Goal: Find specific page/section: Find specific page/section

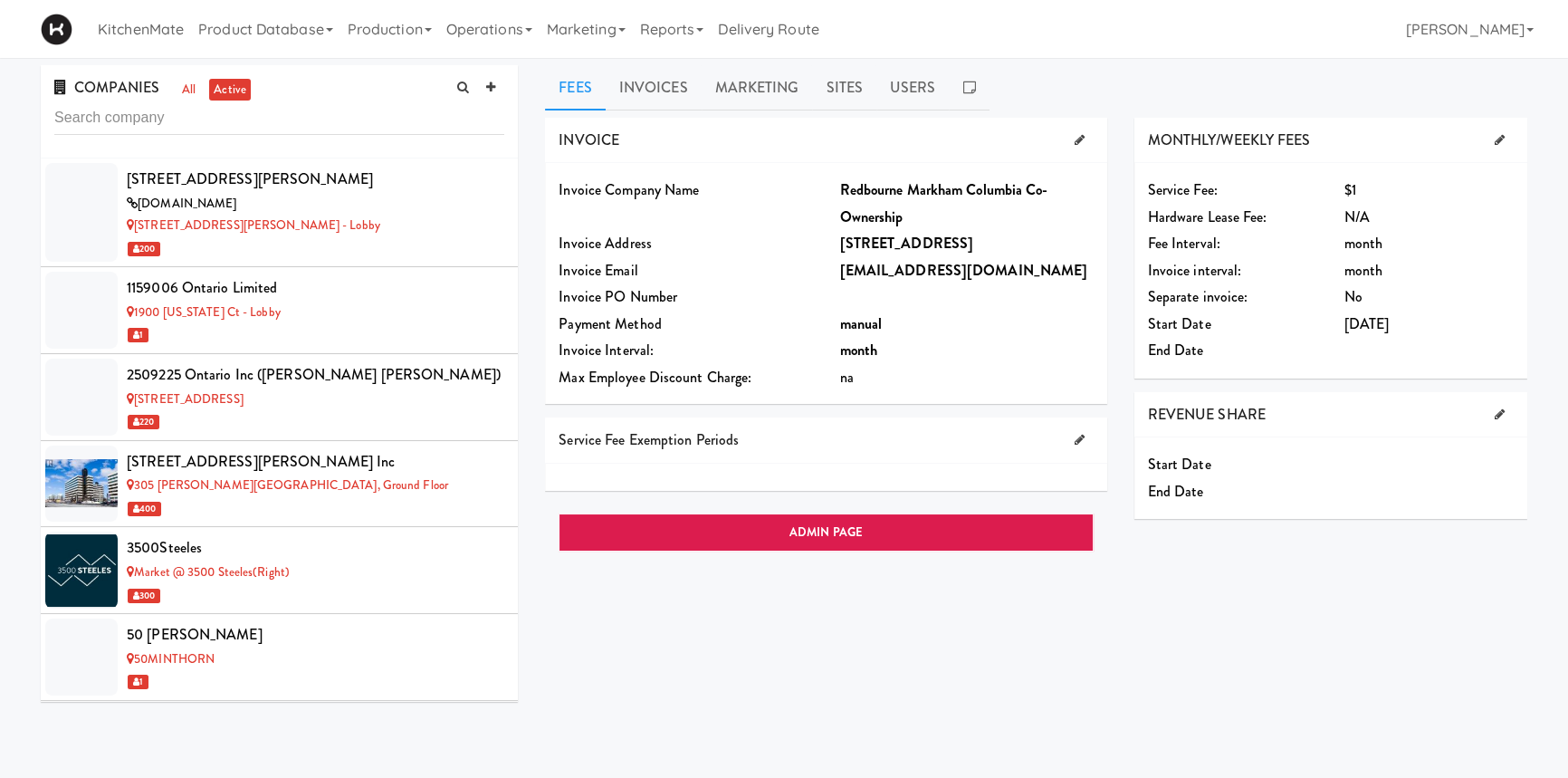
scroll to position [11898, 0]
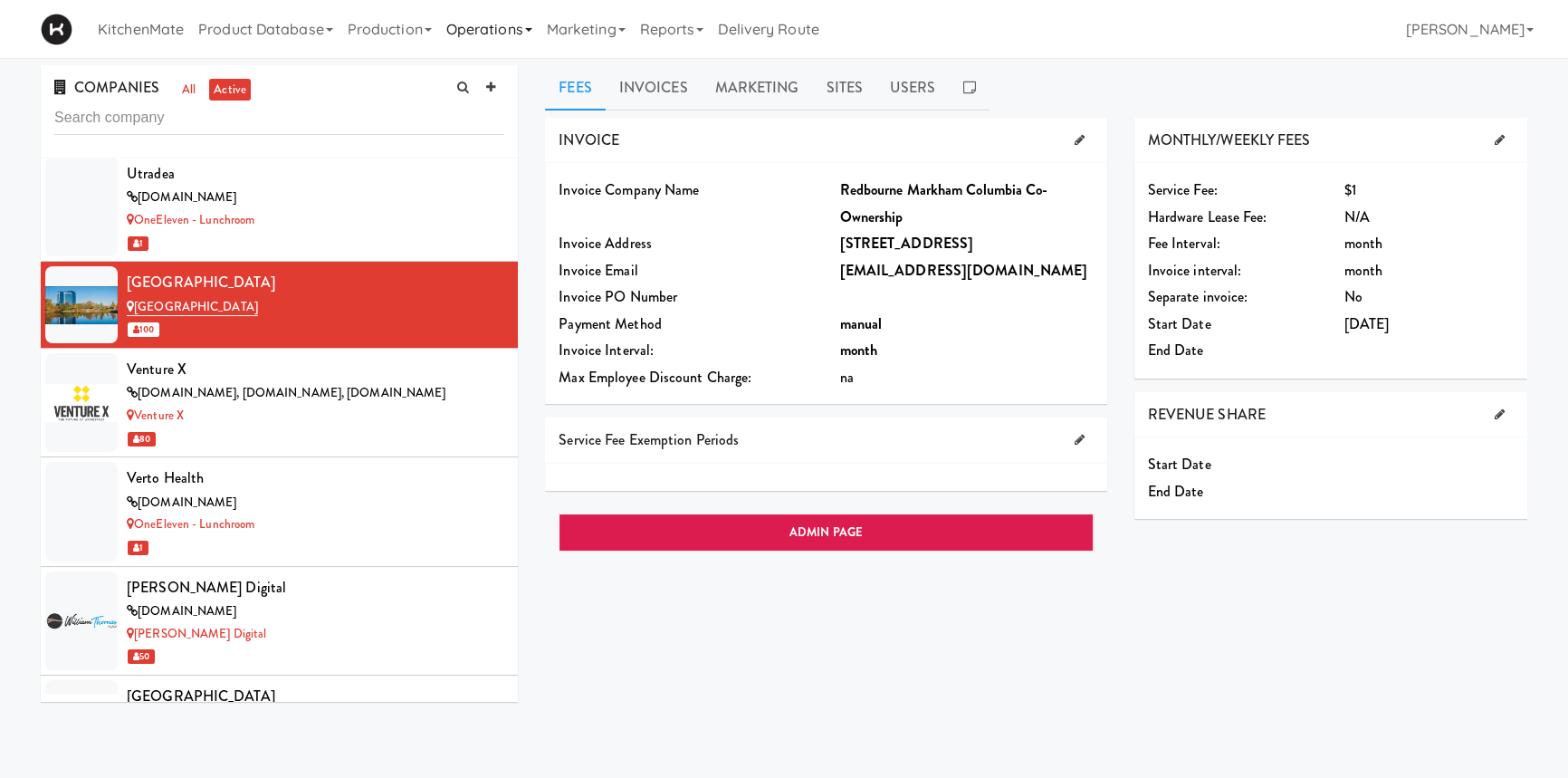
click at [485, 27] on link "Operations" at bounding box center [489, 29] width 101 height 58
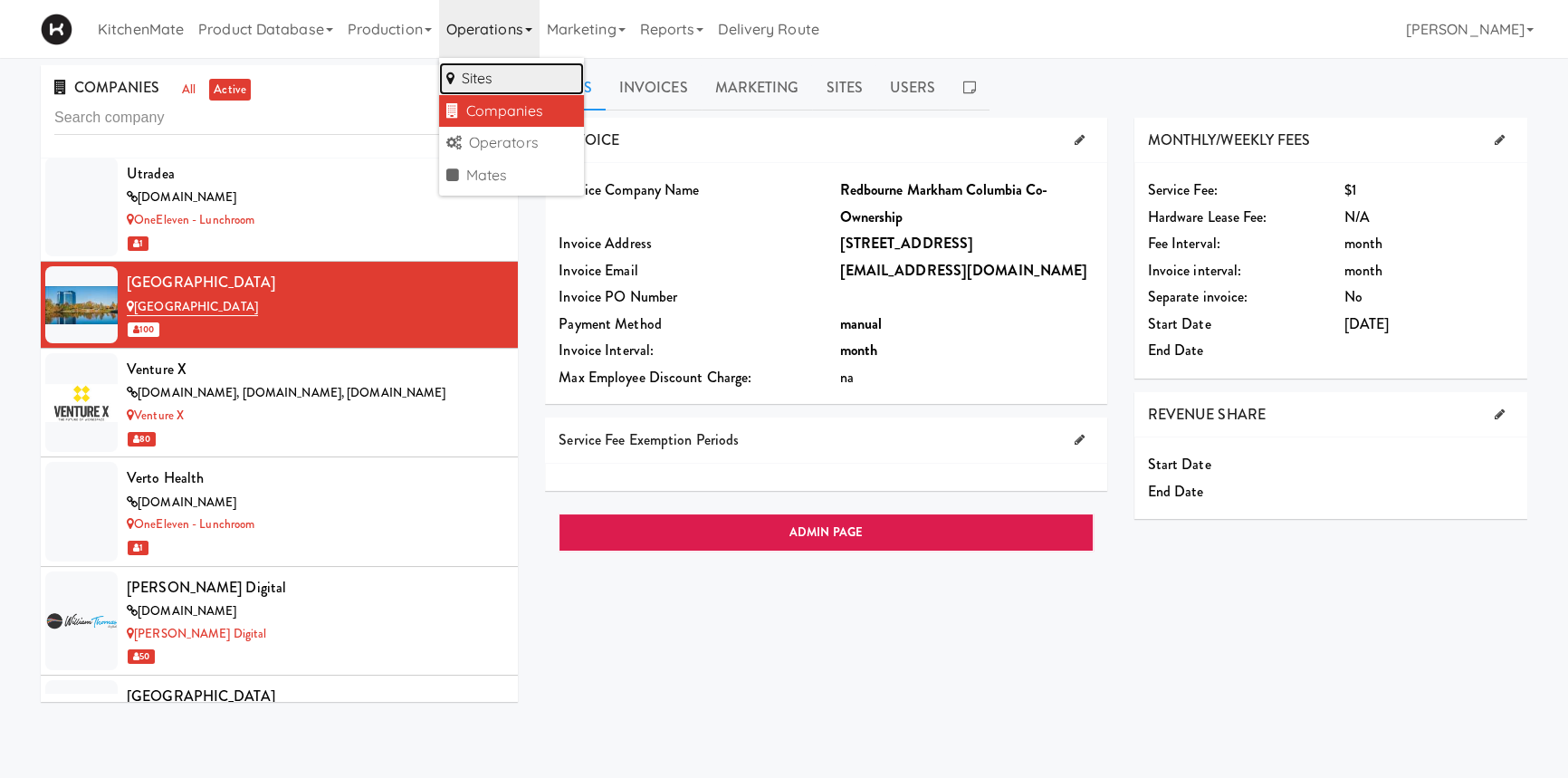
click at [486, 78] on link "Sites" at bounding box center [511, 79] width 145 height 33
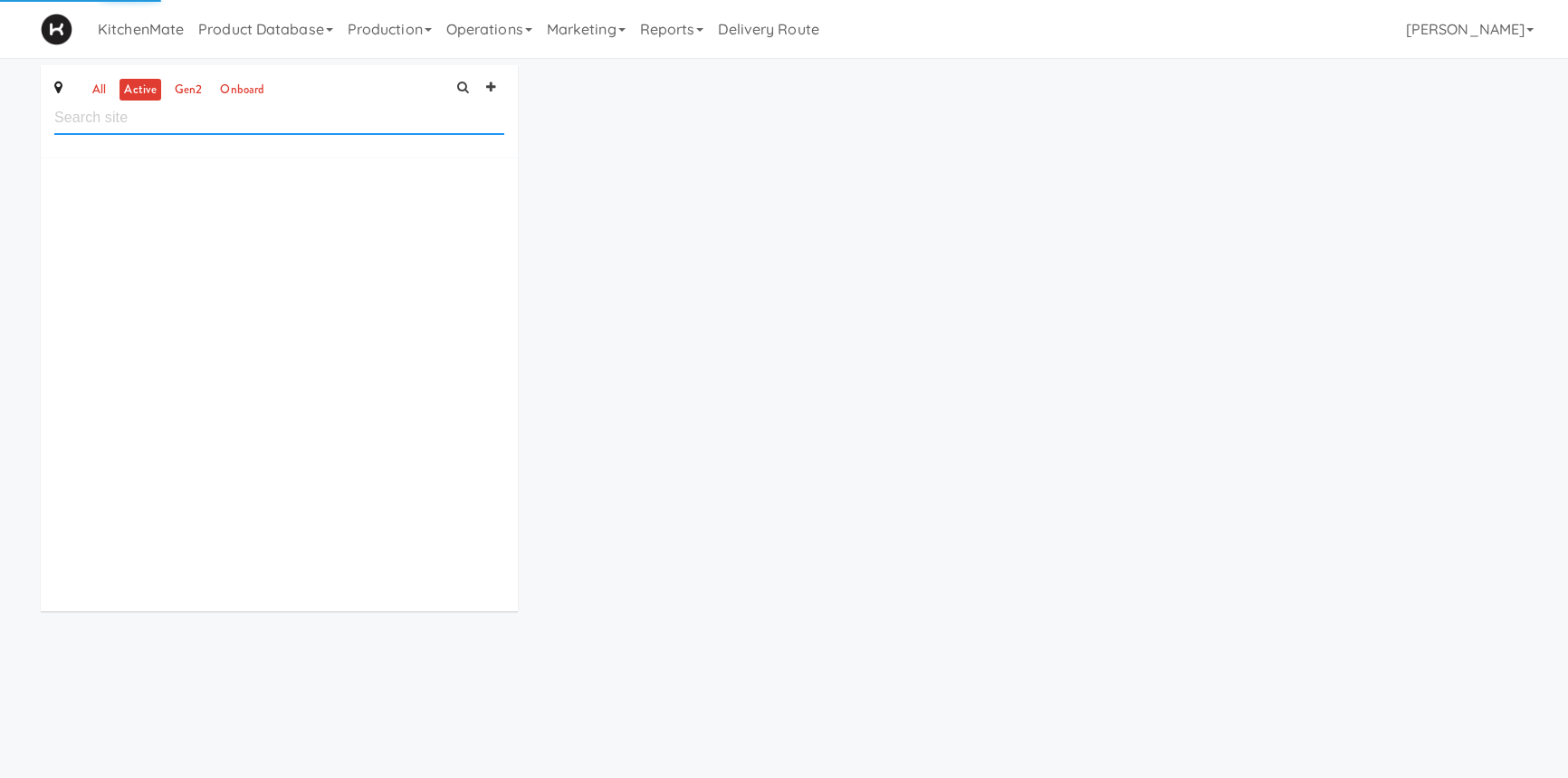
click at [382, 118] on input "text" at bounding box center [279, 118] width 450 height 34
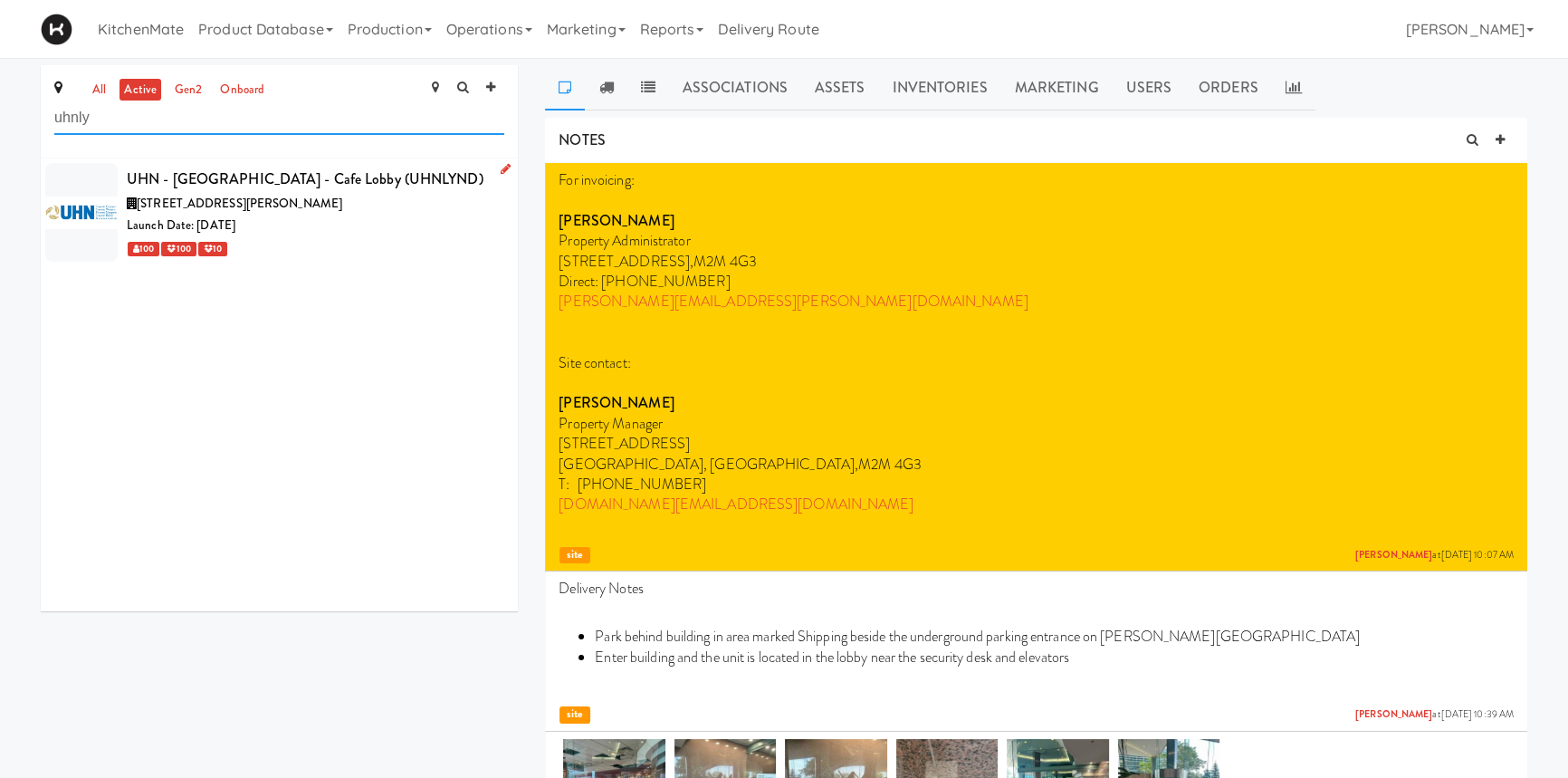
type input "uhnly"
click at [345, 172] on div "UHN - [GEOGRAPHIC_DATA] - Cafe Lobby (UHNLYND)" at bounding box center [316, 179] width 378 height 27
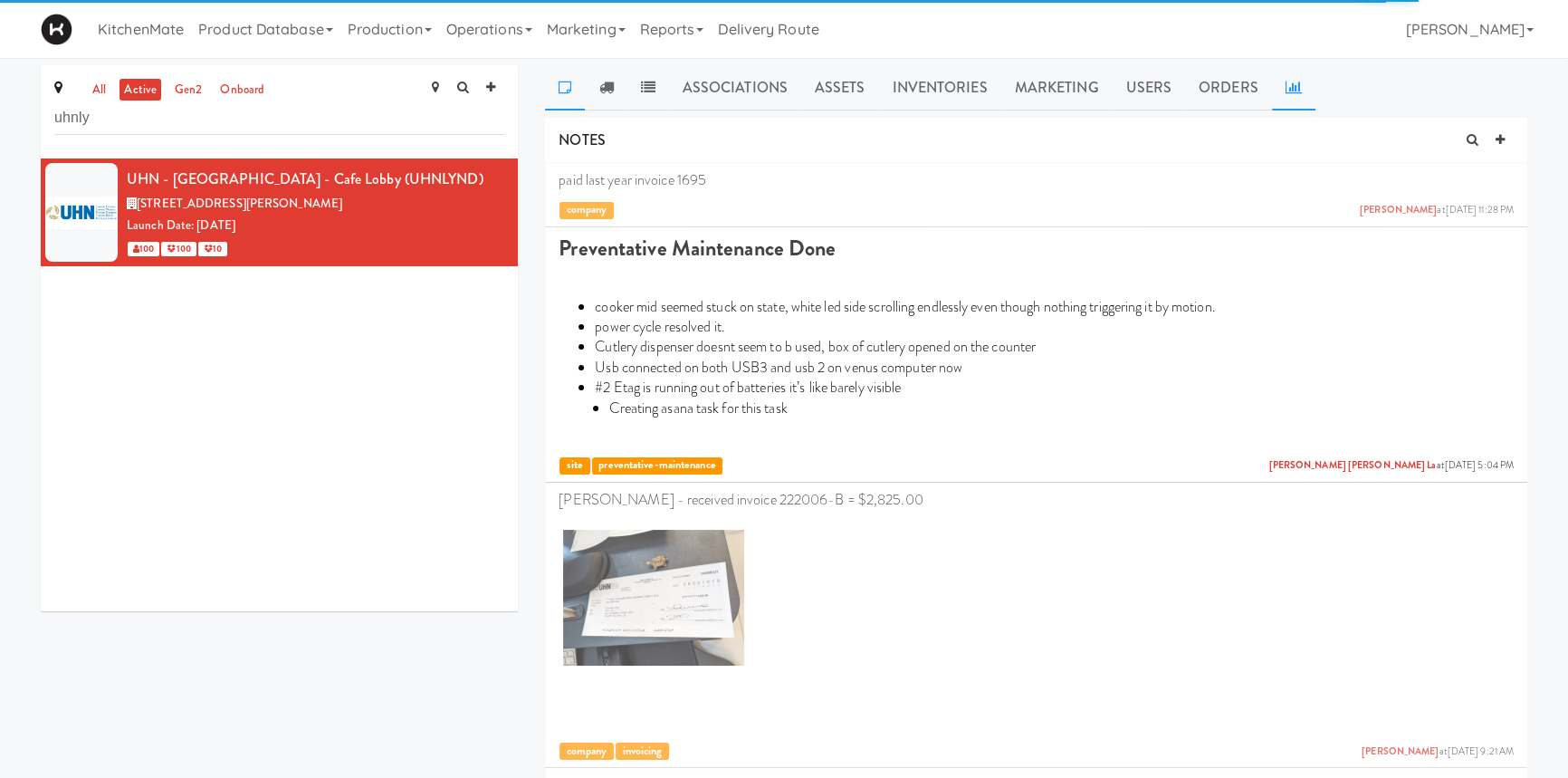
click at [1287, 87] on icon at bounding box center [1293, 86] width 16 height 15
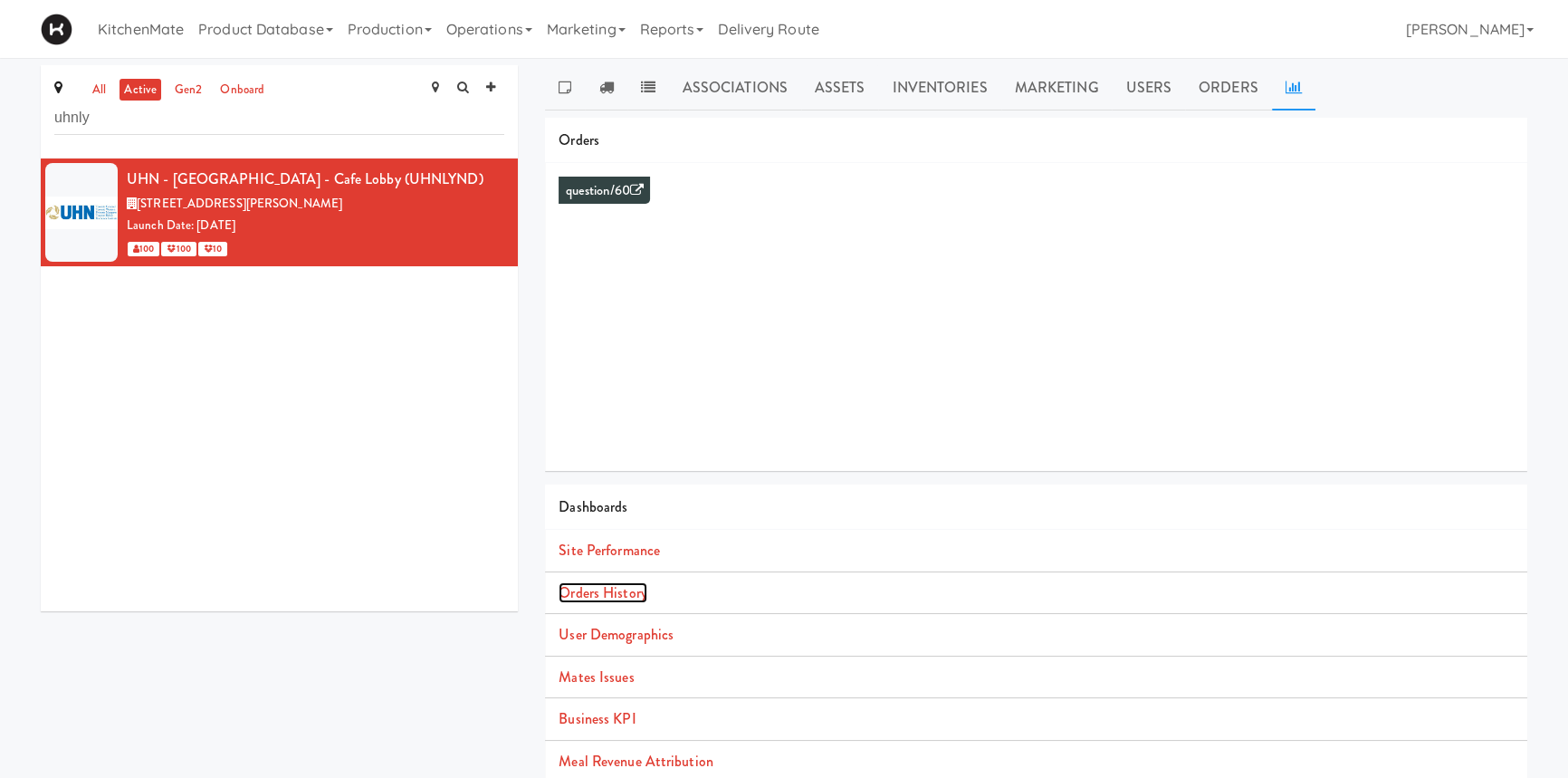
click at [617, 592] on link "Orders History" at bounding box center [602, 593] width 88 height 21
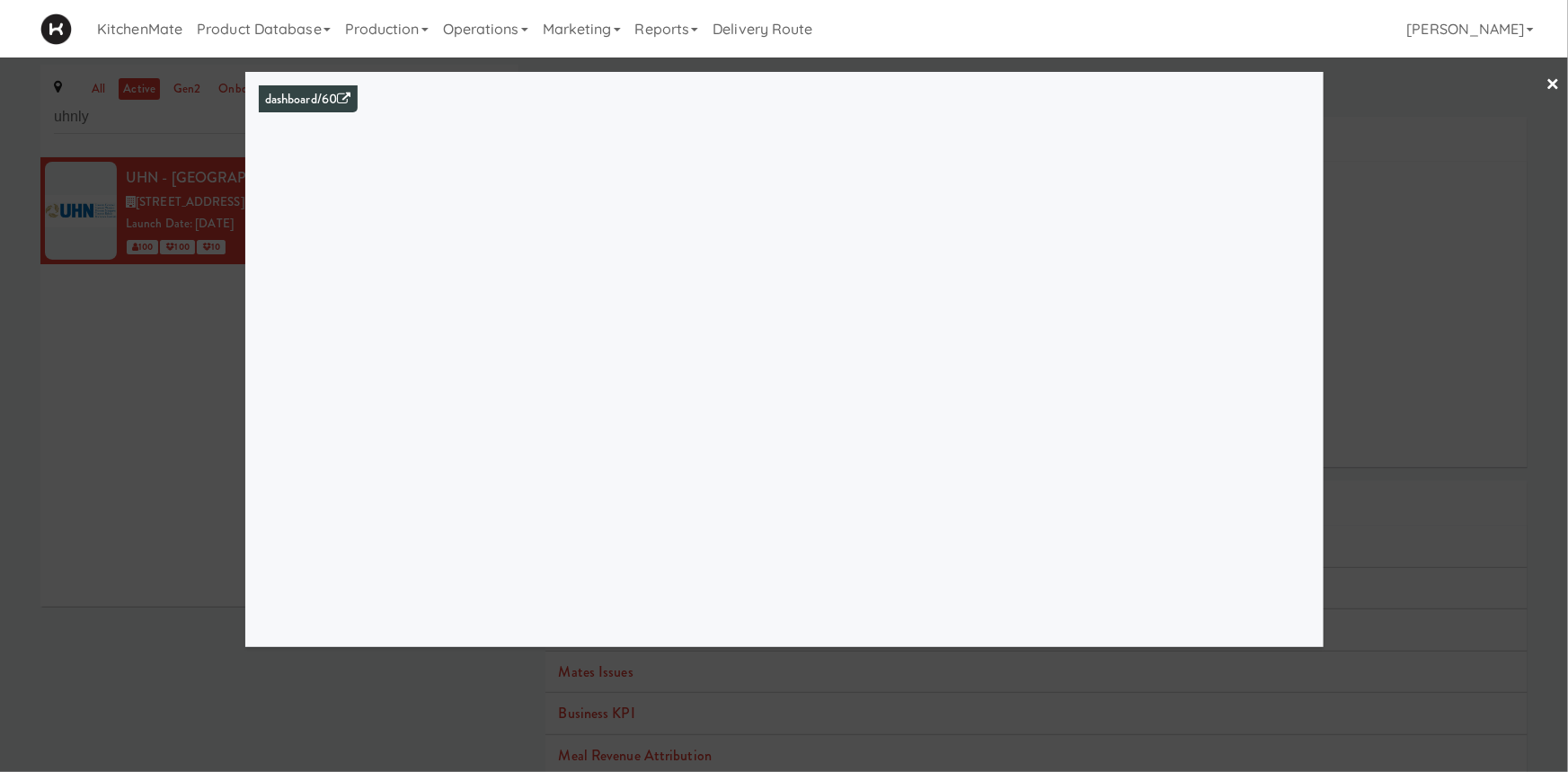
click at [208, 543] on div at bounding box center [784, 386] width 1568 height 772
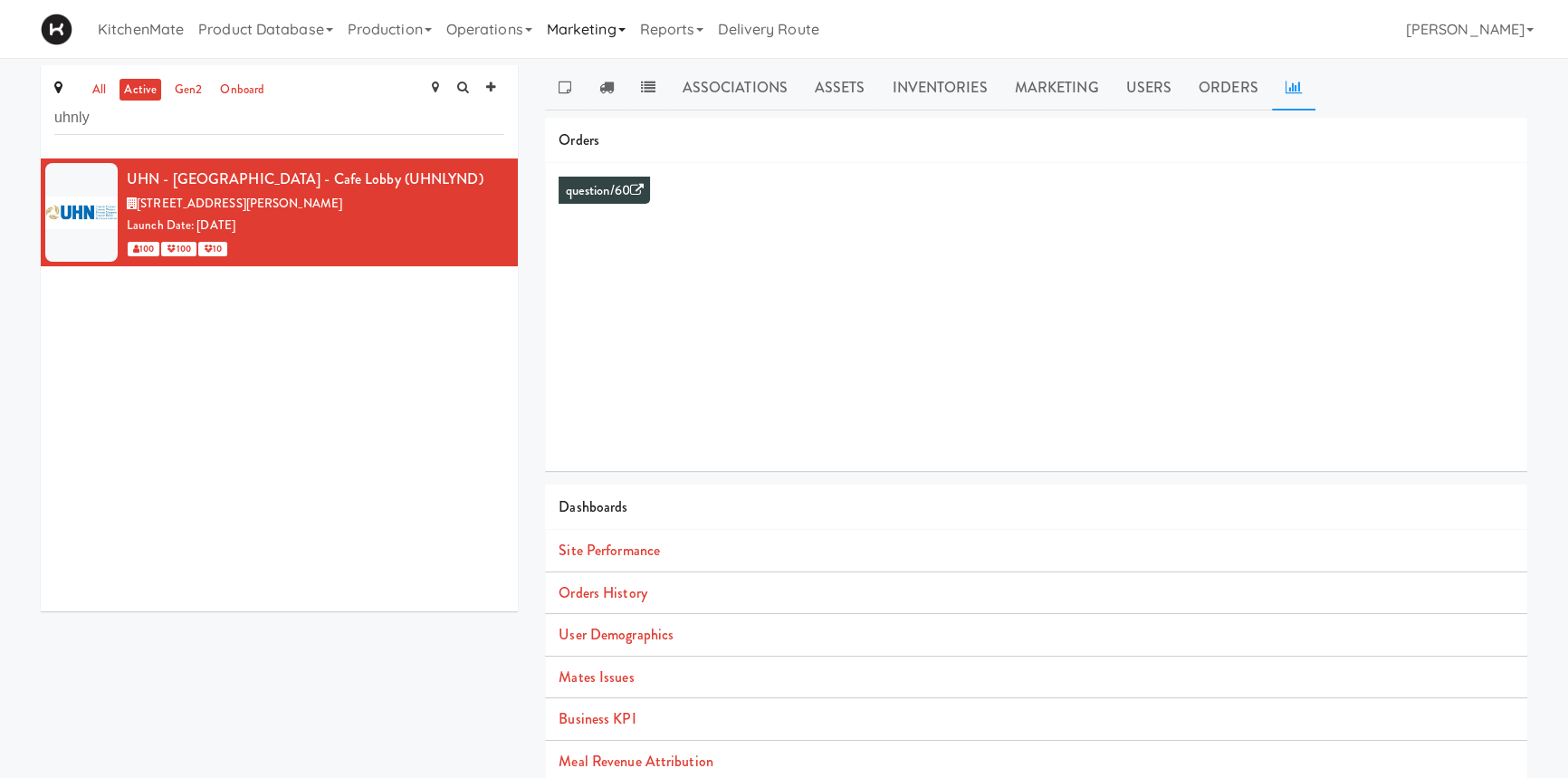
click at [589, 32] on link "Marketing" at bounding box center [586, 29] width 93 height 58
click at [596, 70] on link "Users" at bounding box center [612, 79] width 145 height 33
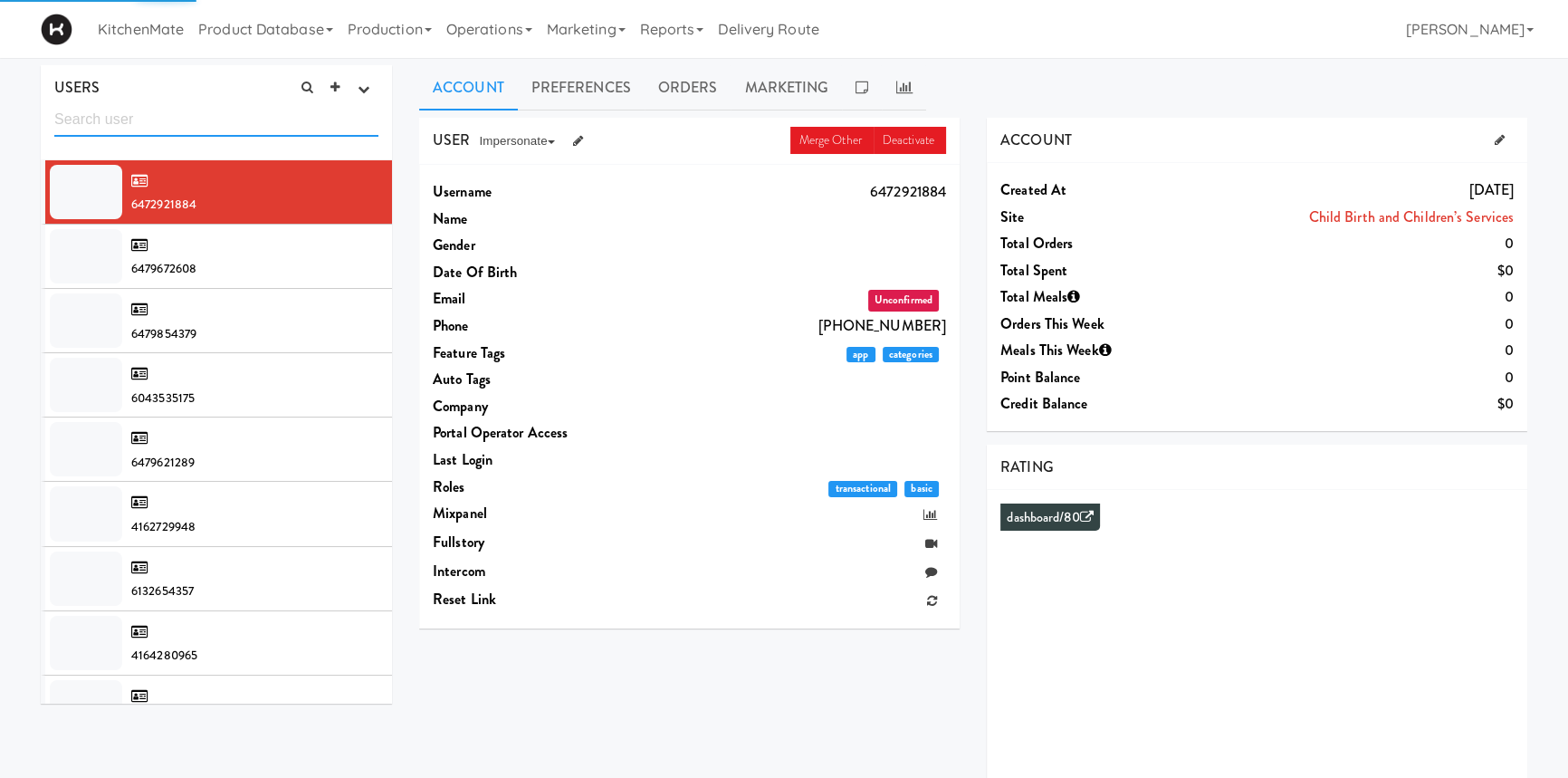
click at [244, 120] on input "text" at bounding box center [216, 120] width 324 height 34
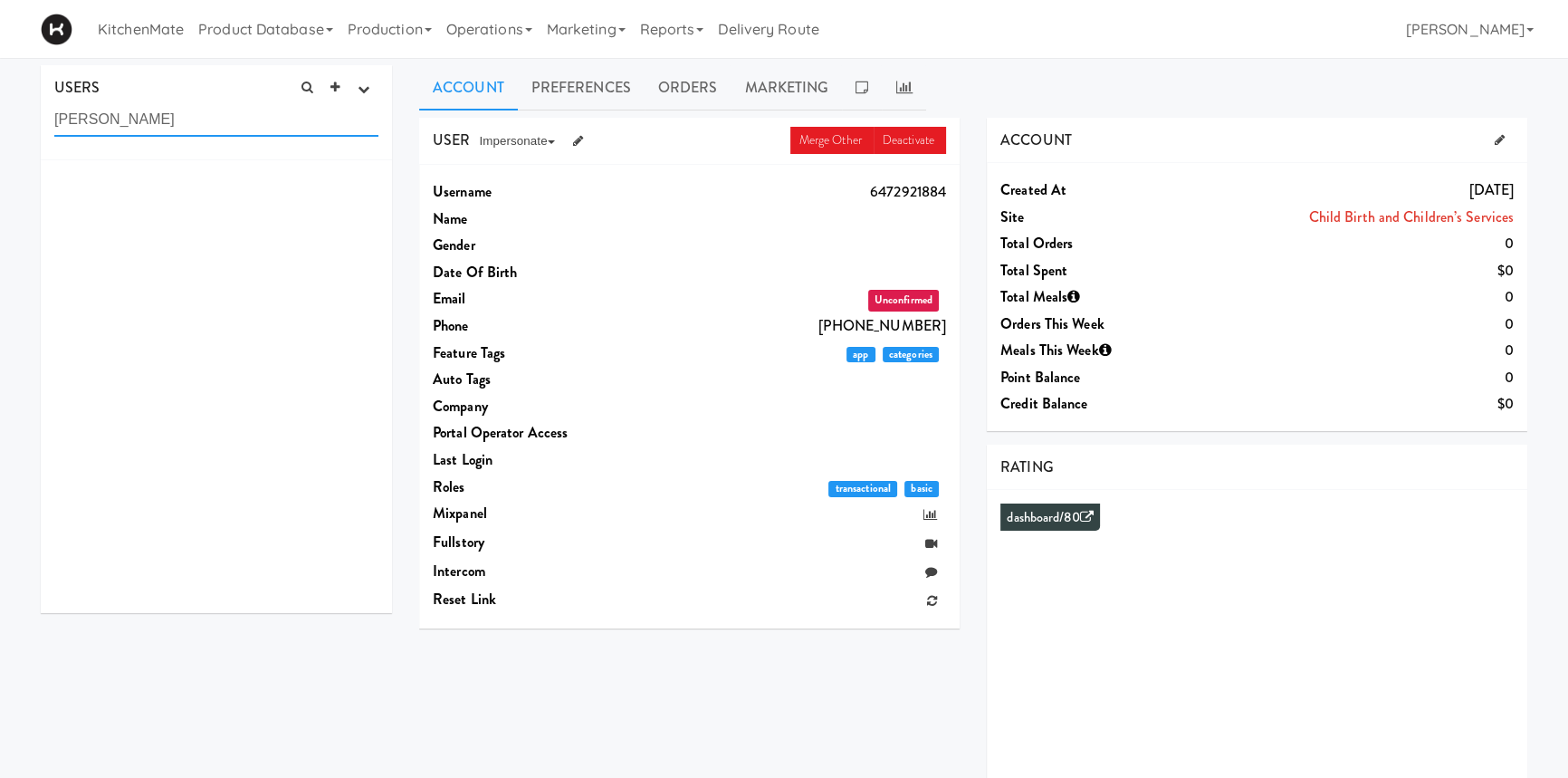
click at [233, 127] on input "[PERSON_NAME]" at bounding box center [216, 120] width 324 height 34
type input "K"
type input "[PERSON_NAME]"
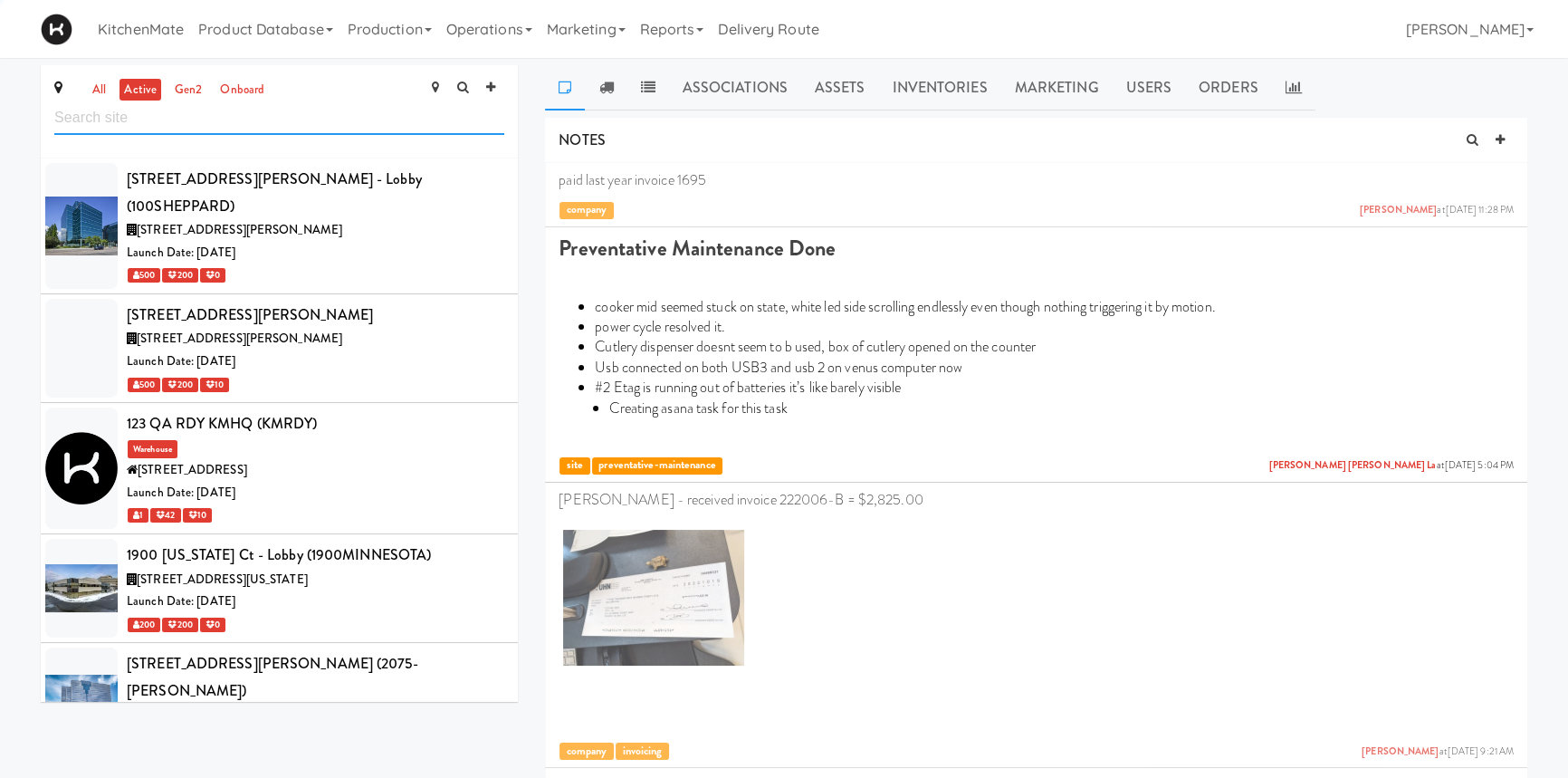
scroll to position [8768, 0]
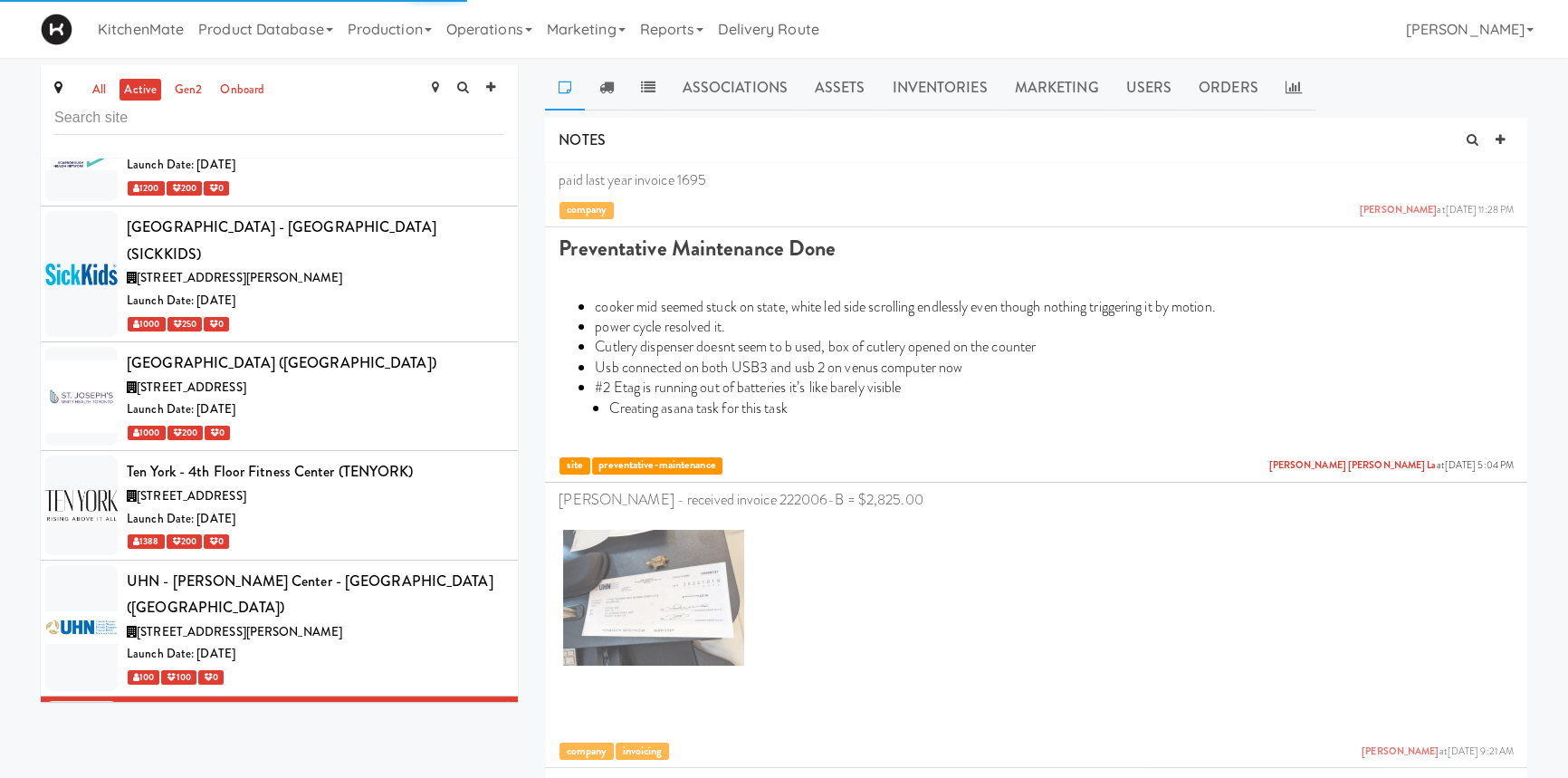
click at [285, 703] on div "UHN - [GEOGRAPHIC_DATA] - Cafe Lobby (UHNLYND)" at bounding box center [316, 717] width 378 height 27
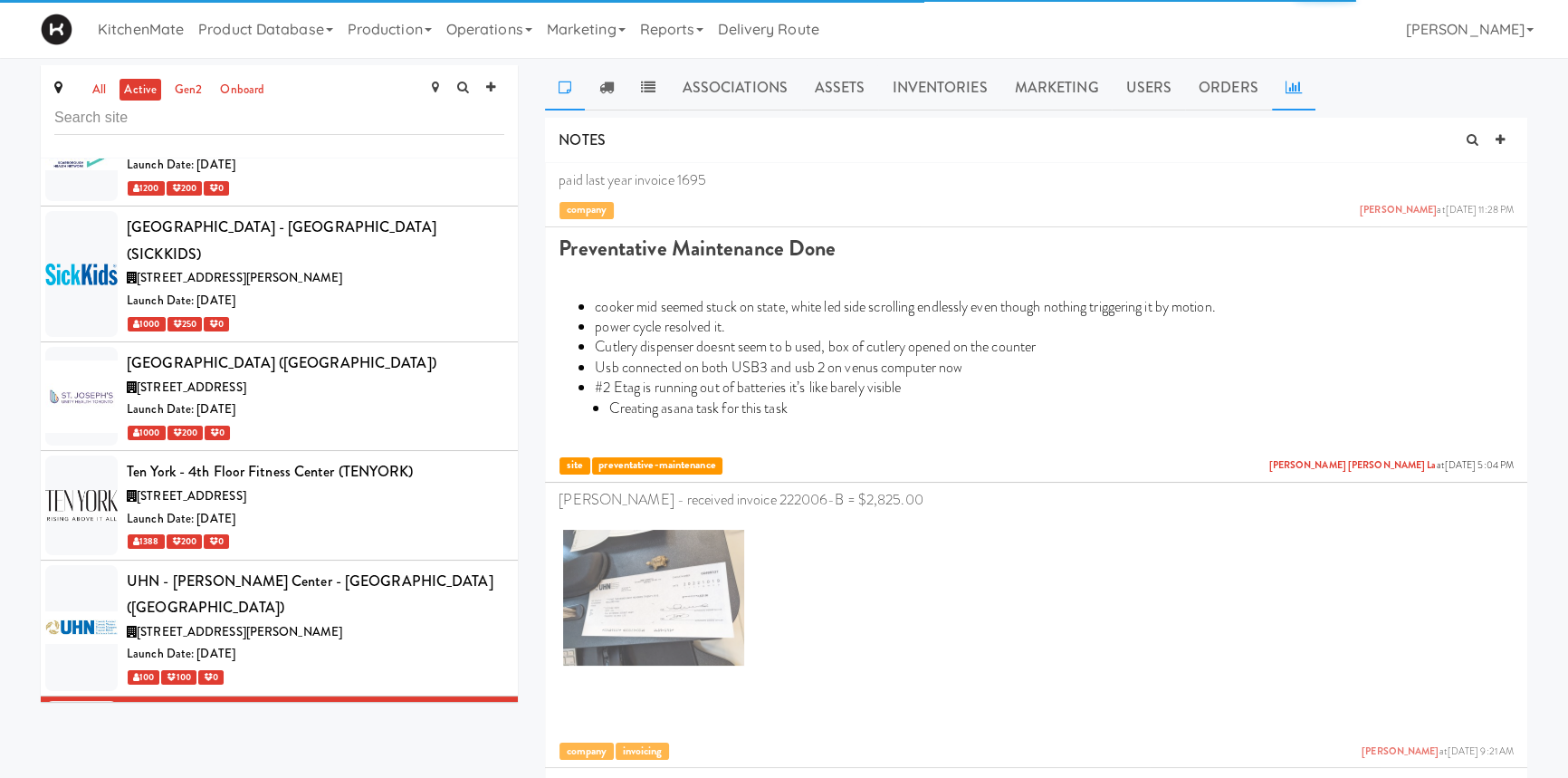
click at [1275, 75] on link at bounding box center [1293, 87] width 44 height 46
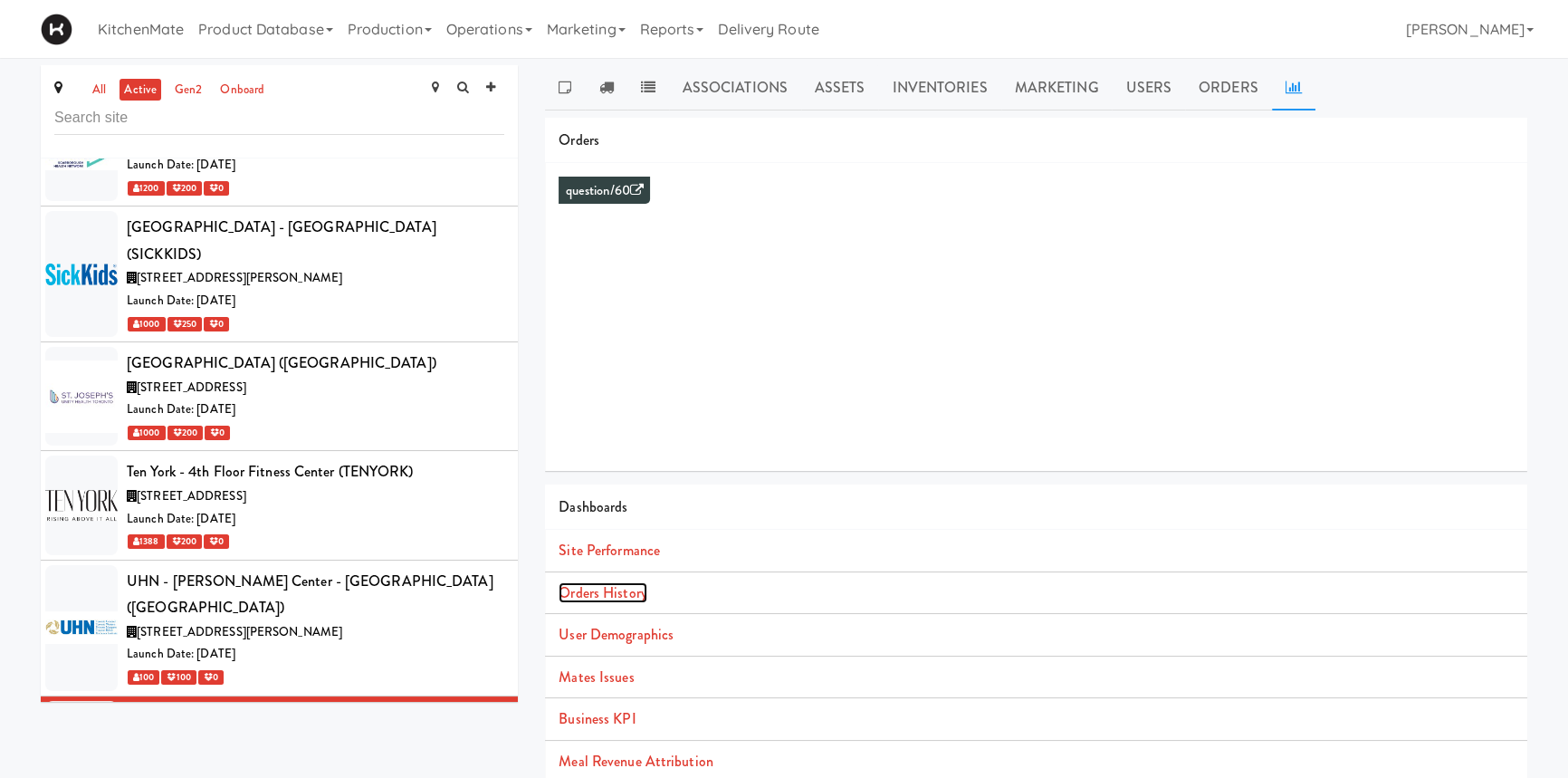
click at [606, 598] on link "Orders History" at bounding box center [602, 593] width 88 height 21
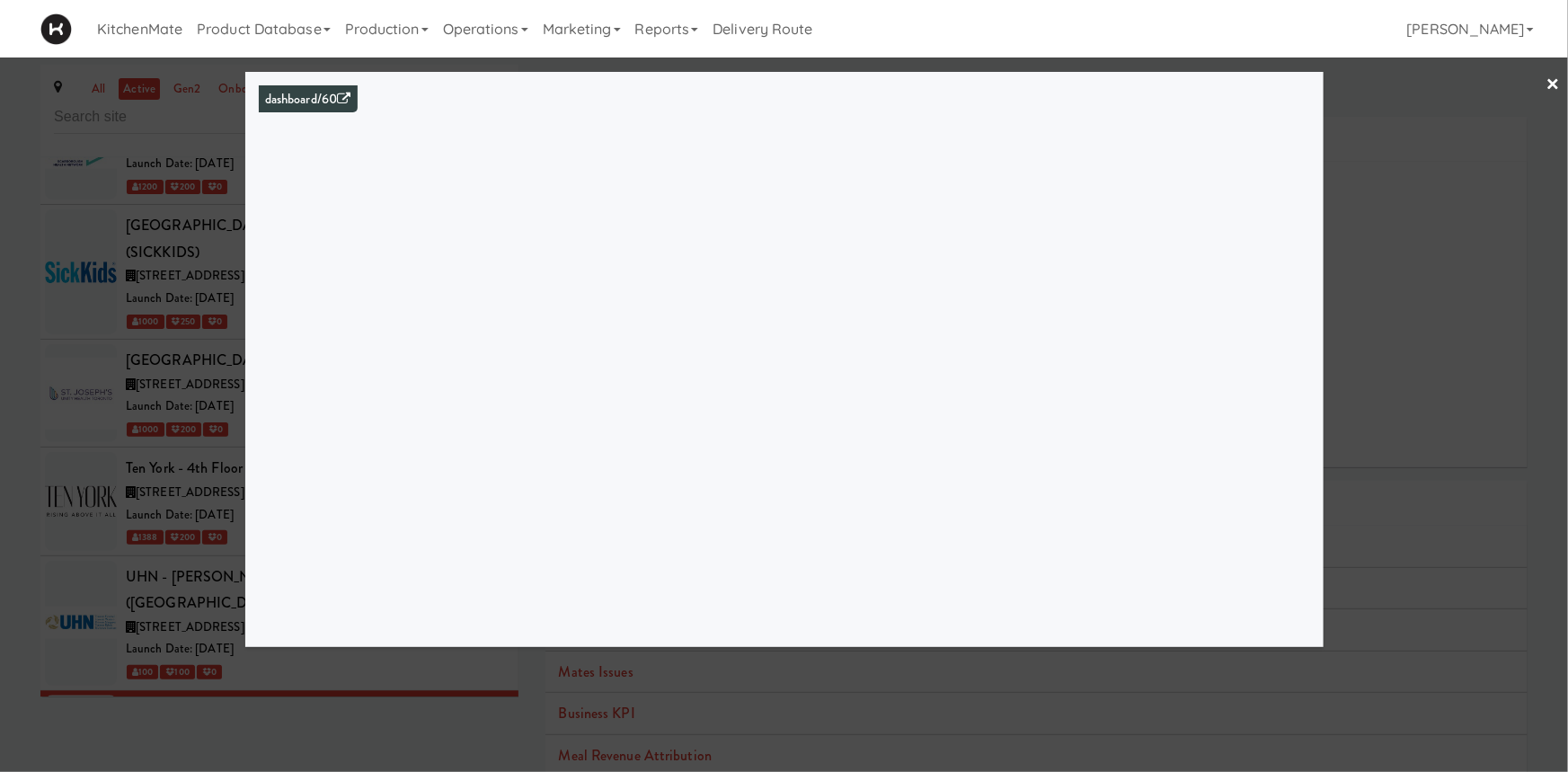
click at [1438, 106] on div at bounding box center [784, 386] width 1568 height 772
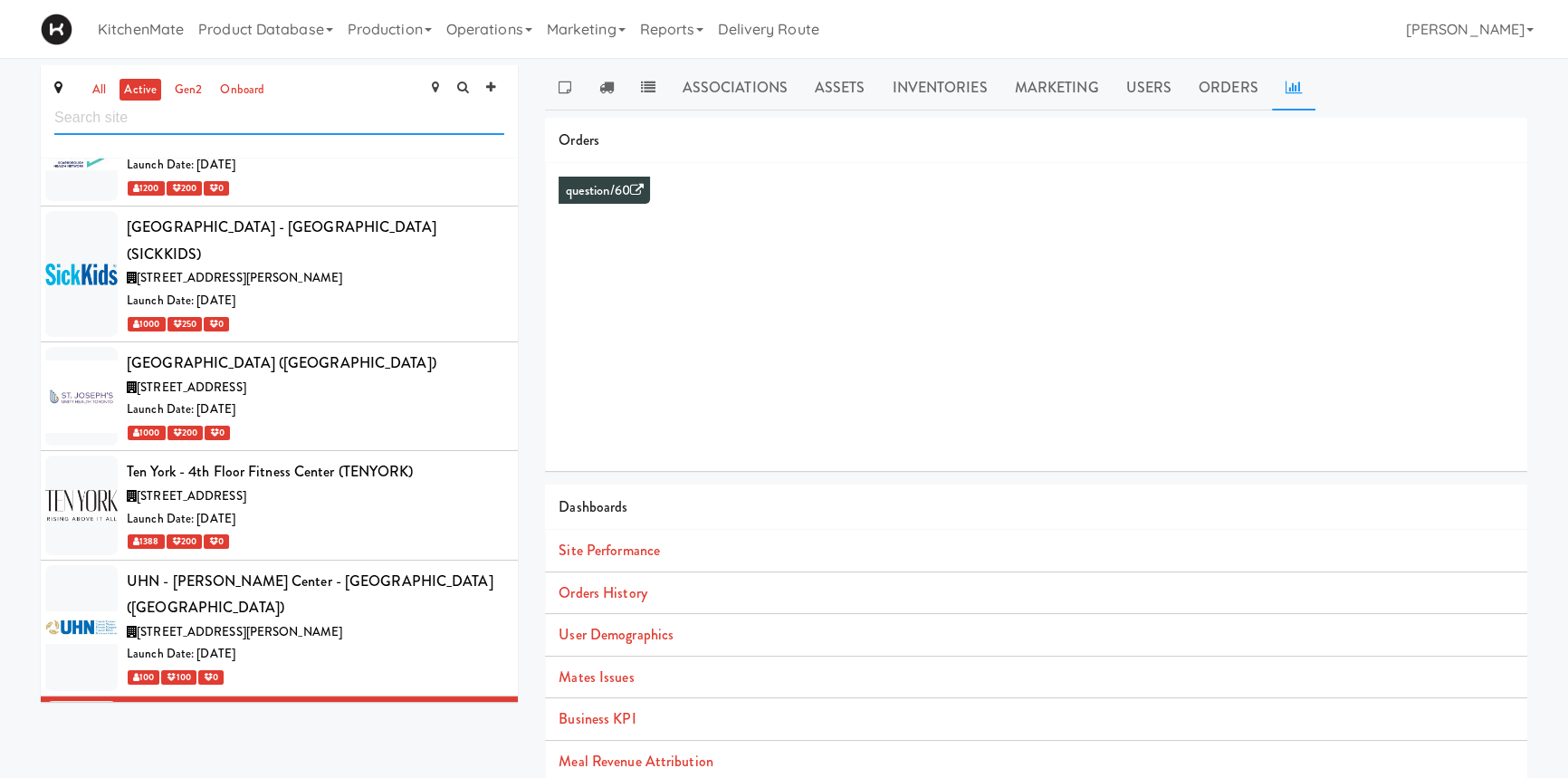
click at [221, 114] on input "text" at bounding box center [279, 118] width 450 height 34
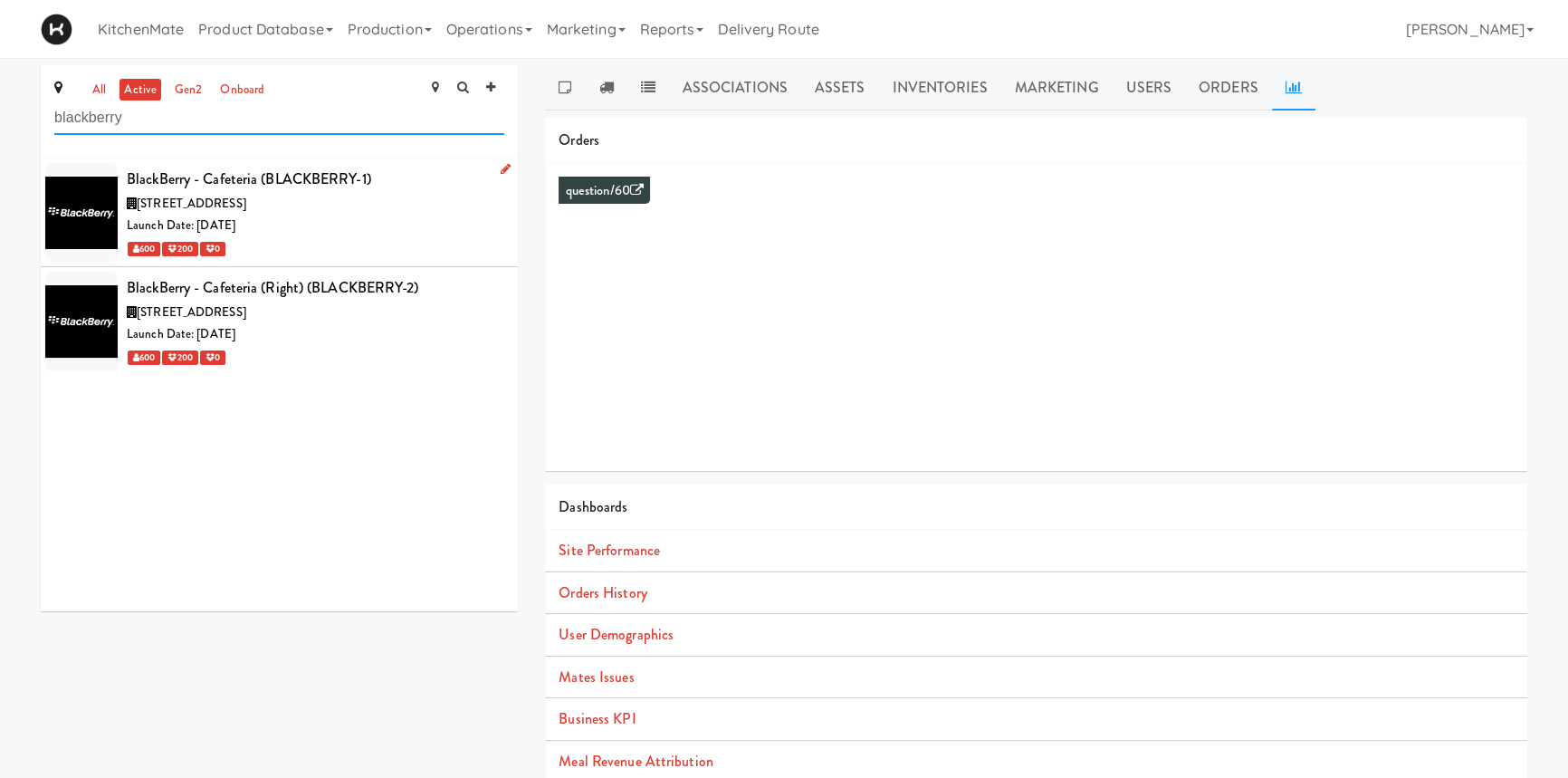
type input "blackberry"
click at [331, 188] on div "BlackBerry - Cafeteria (BLACKBERRY-1)" at bounding box center [316, 179] width 378 height 27
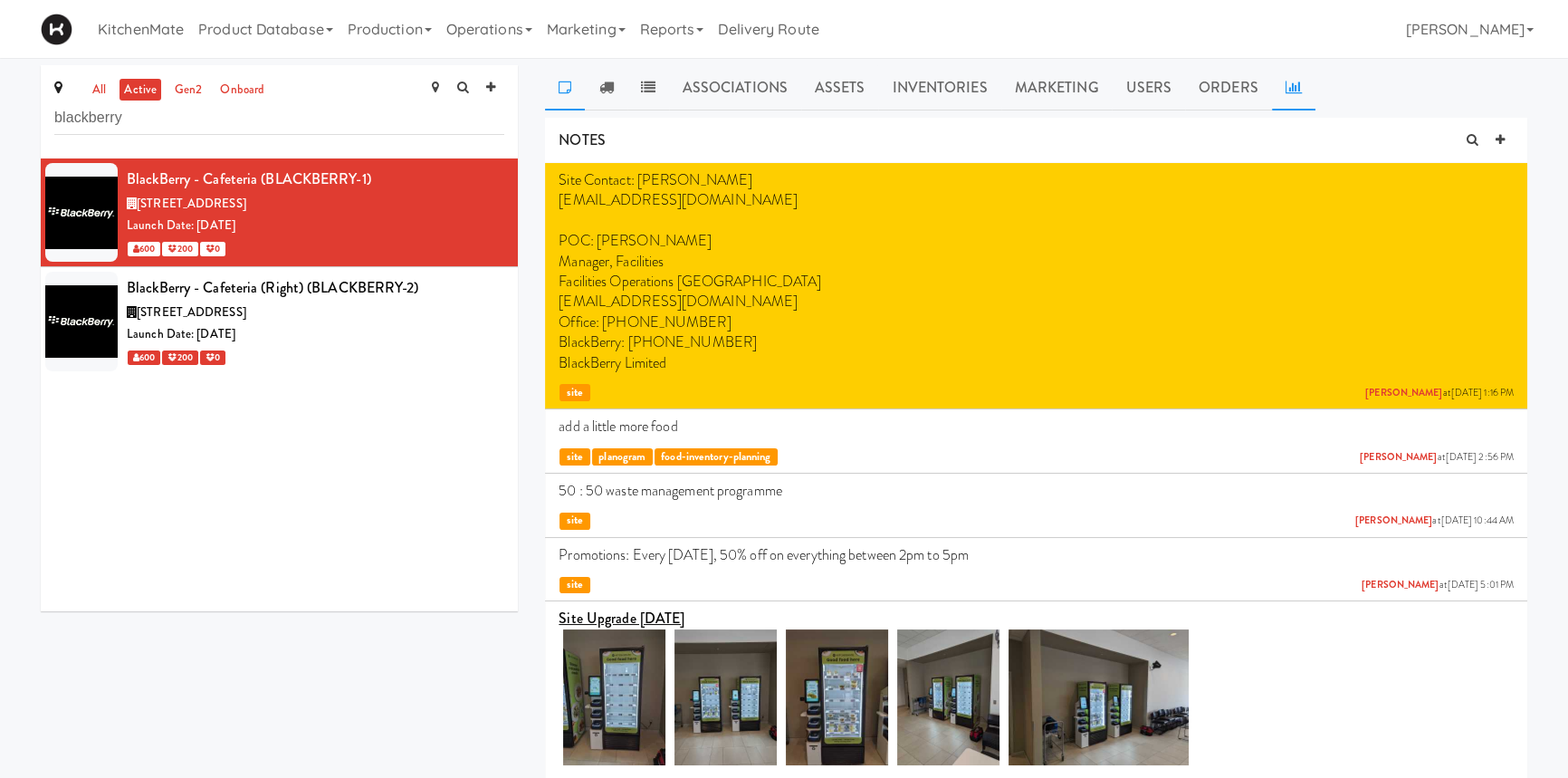
click at [1285, 87] on icon at bounding box center [1293, 86] width 16 height 15
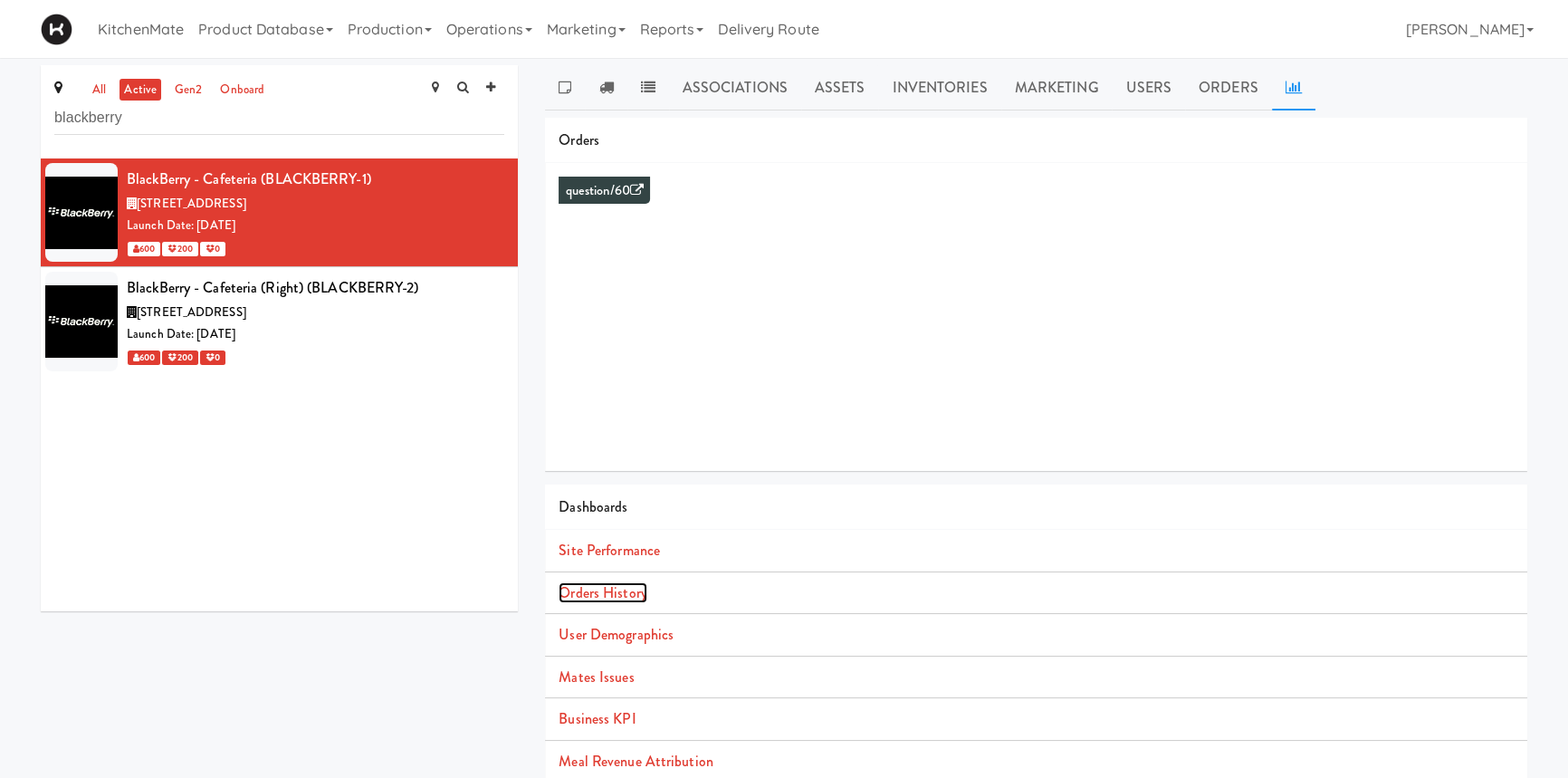
click at [600, 593] on link "Orders History" at bounding box center [602, 593] width 88 height 21
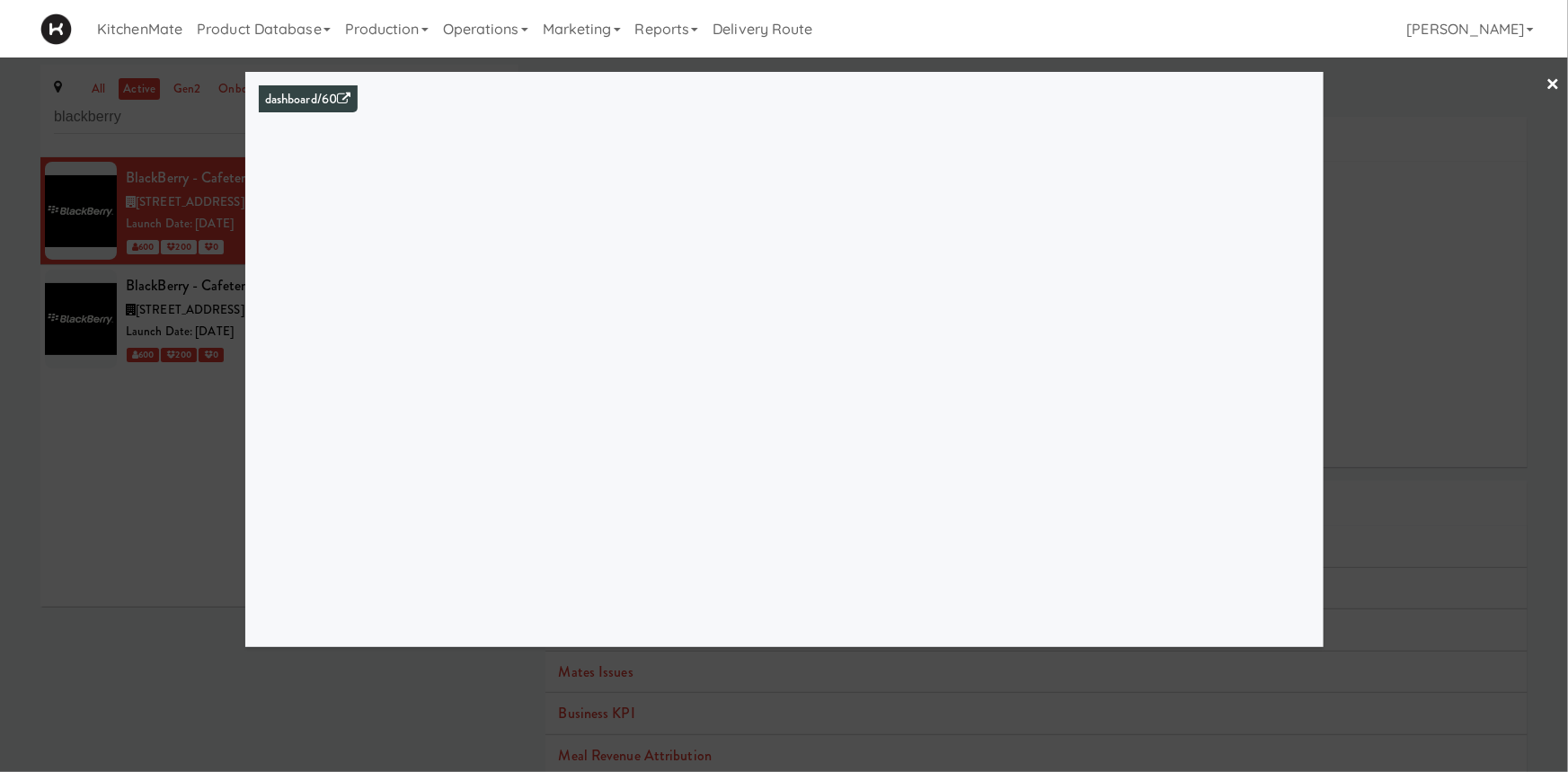
click at [96, 550] on div at bounding box center [784, 386] width 1568 height 772
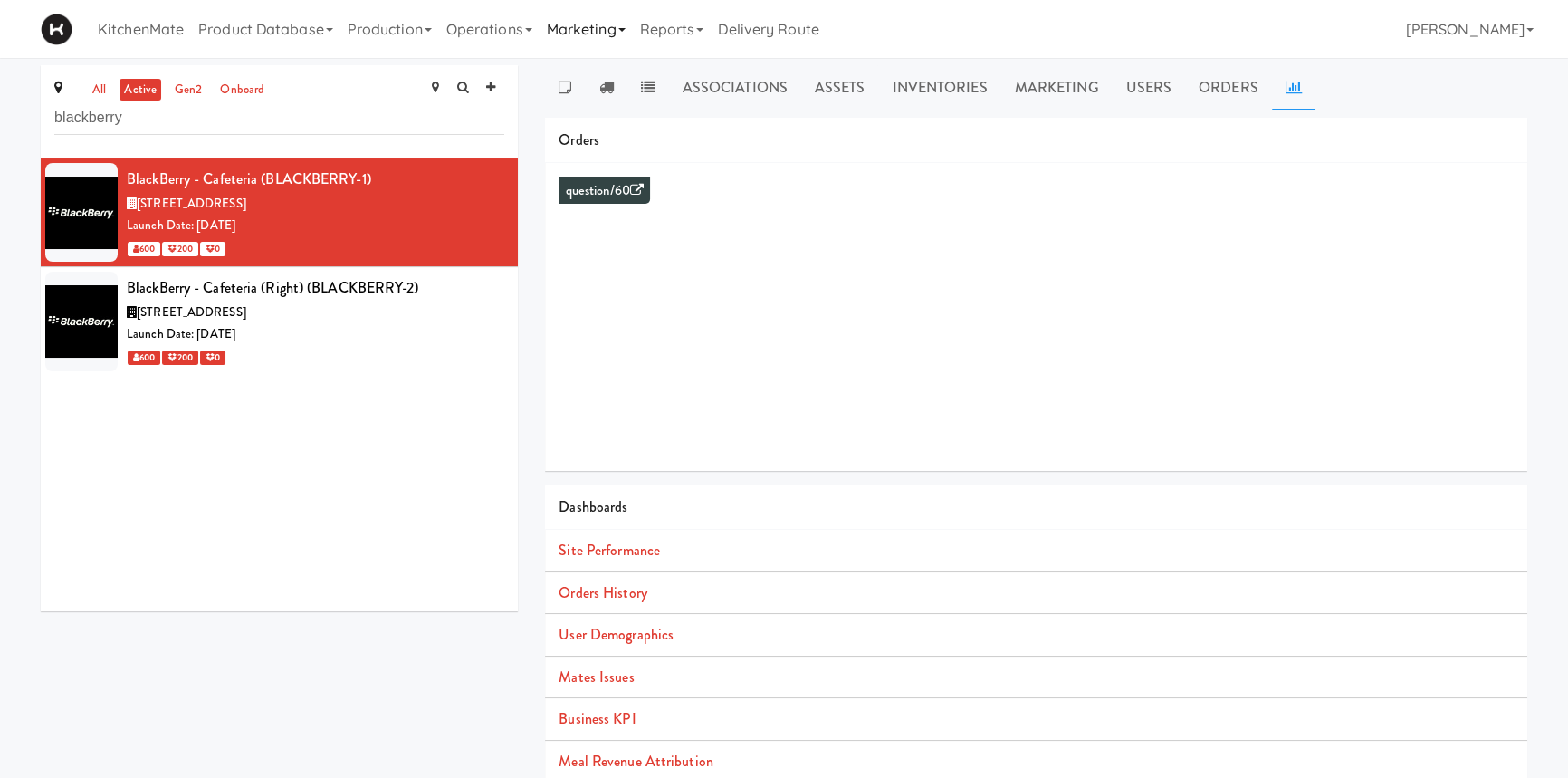
click at [562, 29] on link "Marketing" at bounding box center [586, 29] width 93 height 58
click at [603, 81] on link "Users" at bounding box center [612, 79] width 145 height 33
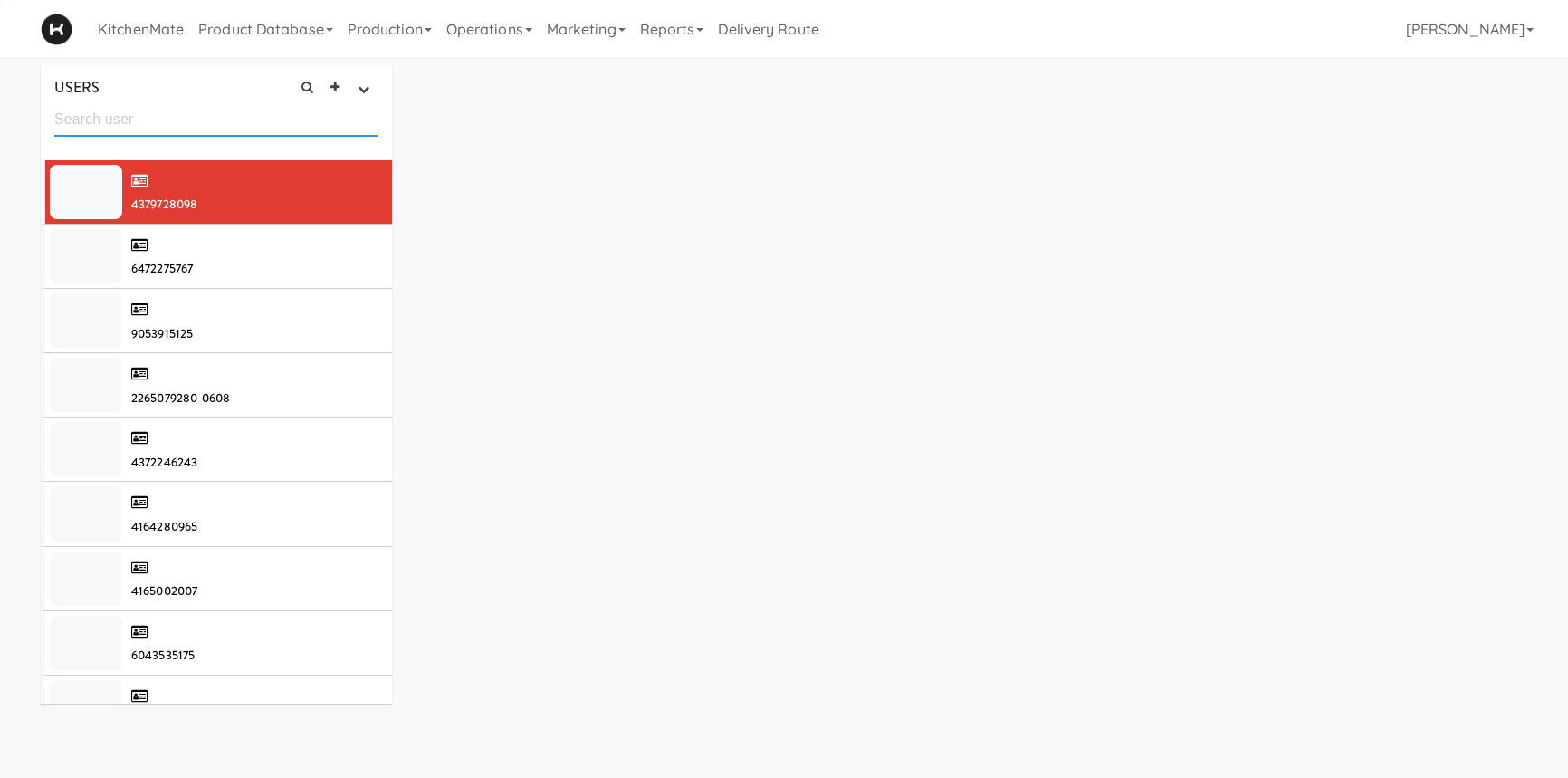
click at [226, 116] on input "text" at bounding box center [216, 120] width 324 height 34
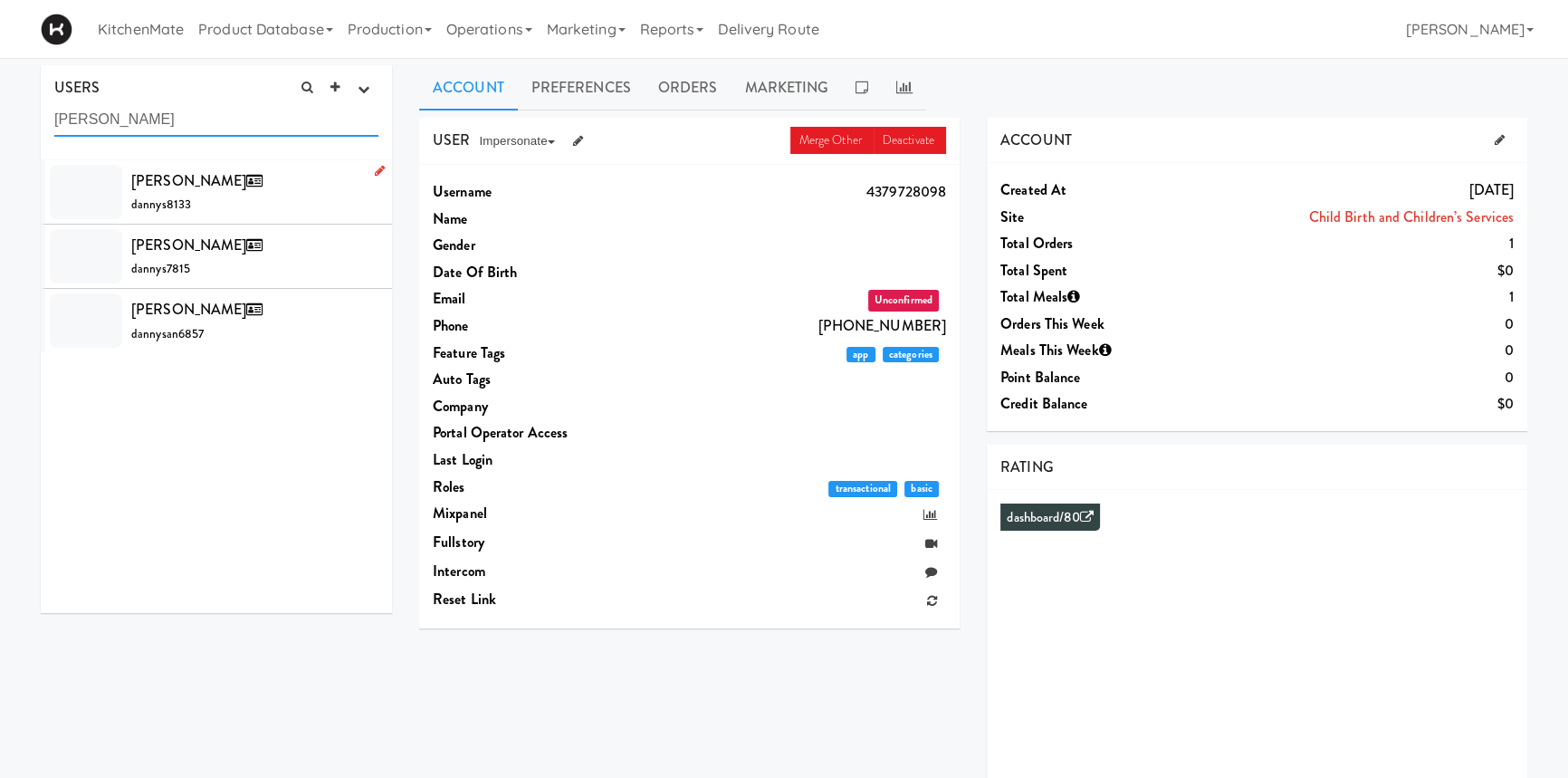
type input "[PERSON_NAME]"
click at [200, 188] on span "[PERSON_NAME]" at bounding box center [200, 181] width 138 height 21
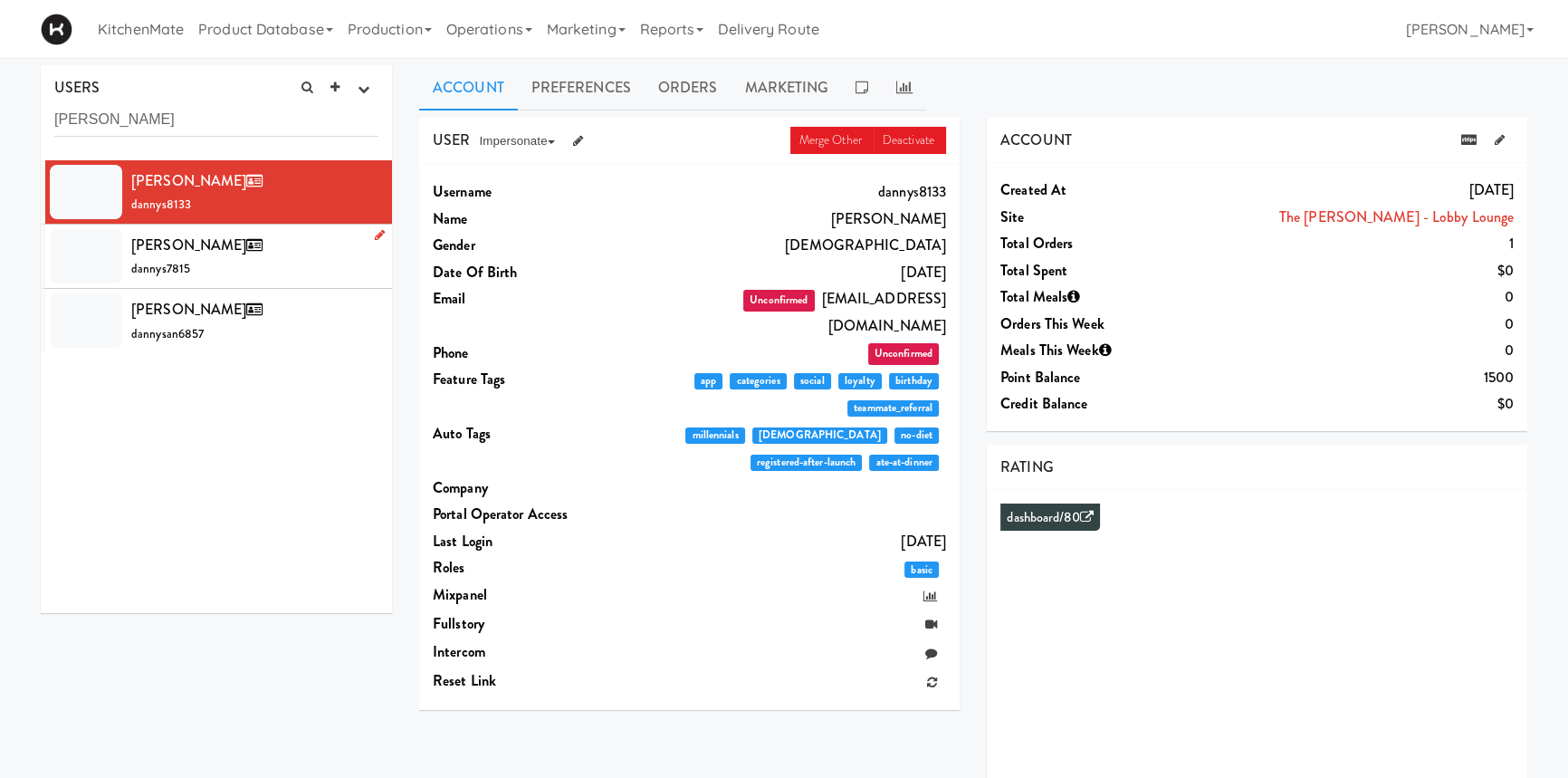
click at [189, 227] on li "[PERSON_NAME] S dannys7815" at bounding box center [216, 257] width 352 height 64
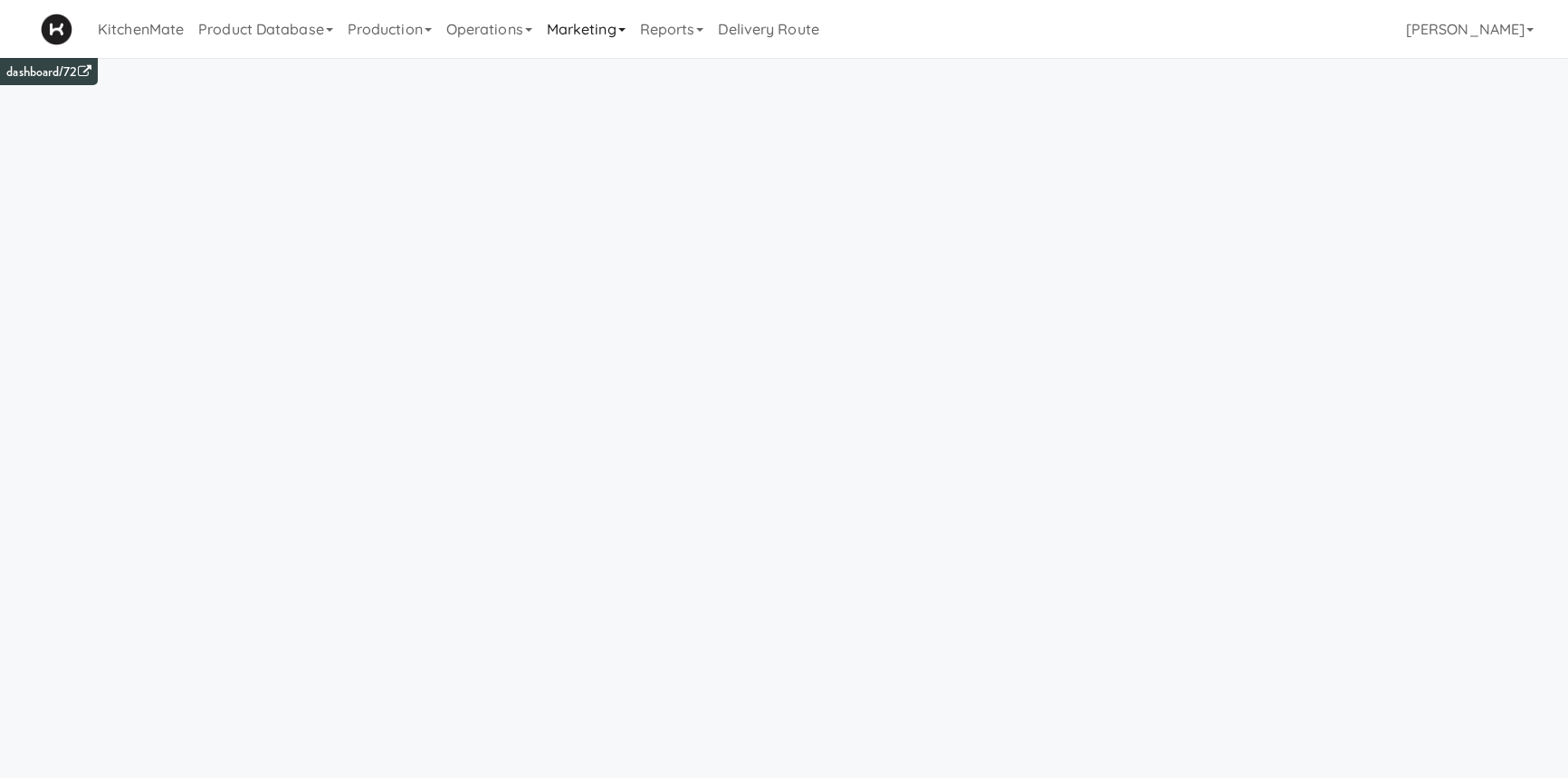
click at [616, 22] on link "Marketing" at bounding box center [586, 29] width 93 height 58
click at [595, 73] on link "Users" at bounding box center [612, 79] width 145 height 33
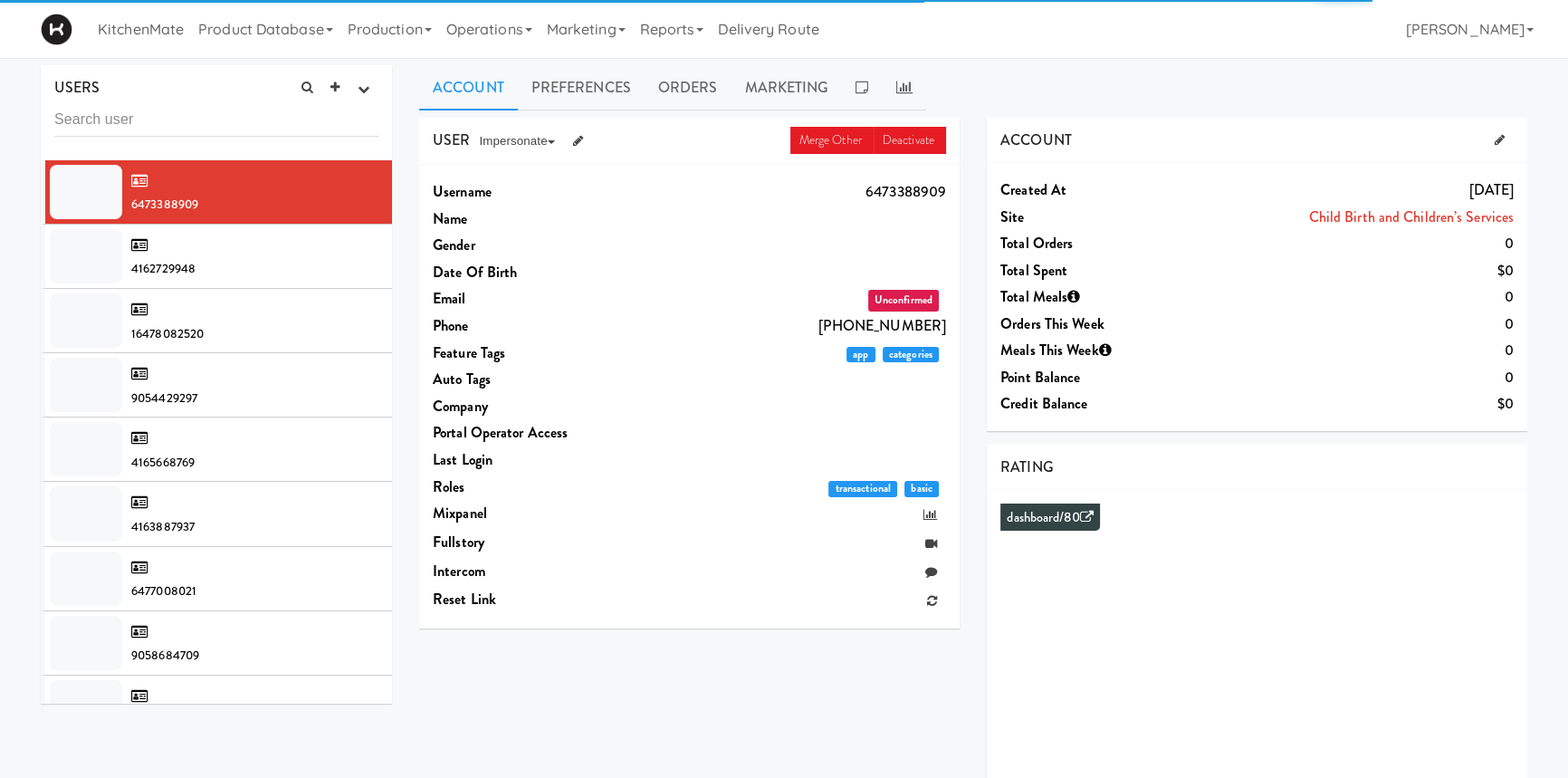
click at [169, 129] on input "text" at bounding box center [216, 120] width 324 height 34
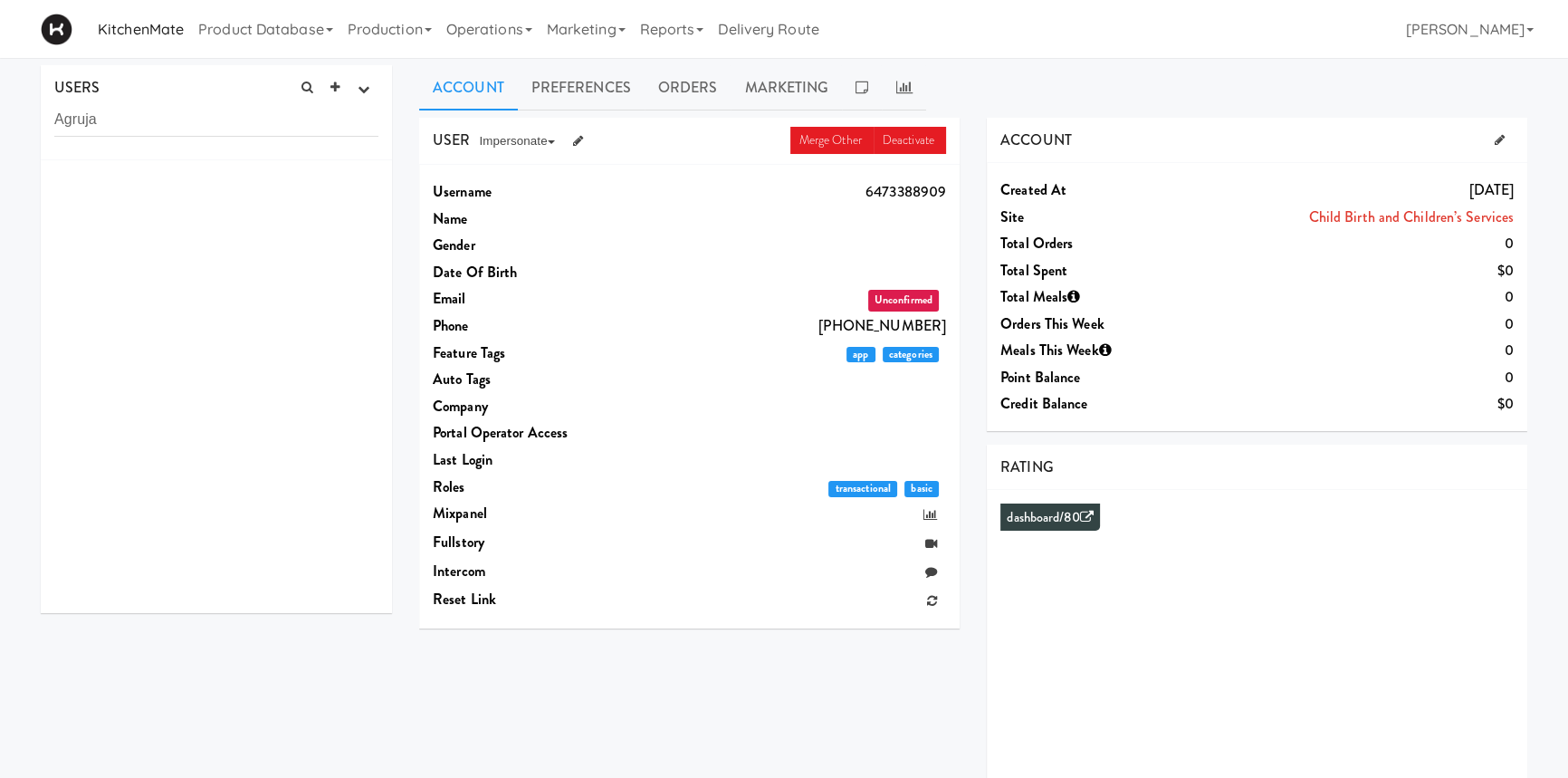
type input "Agruja"
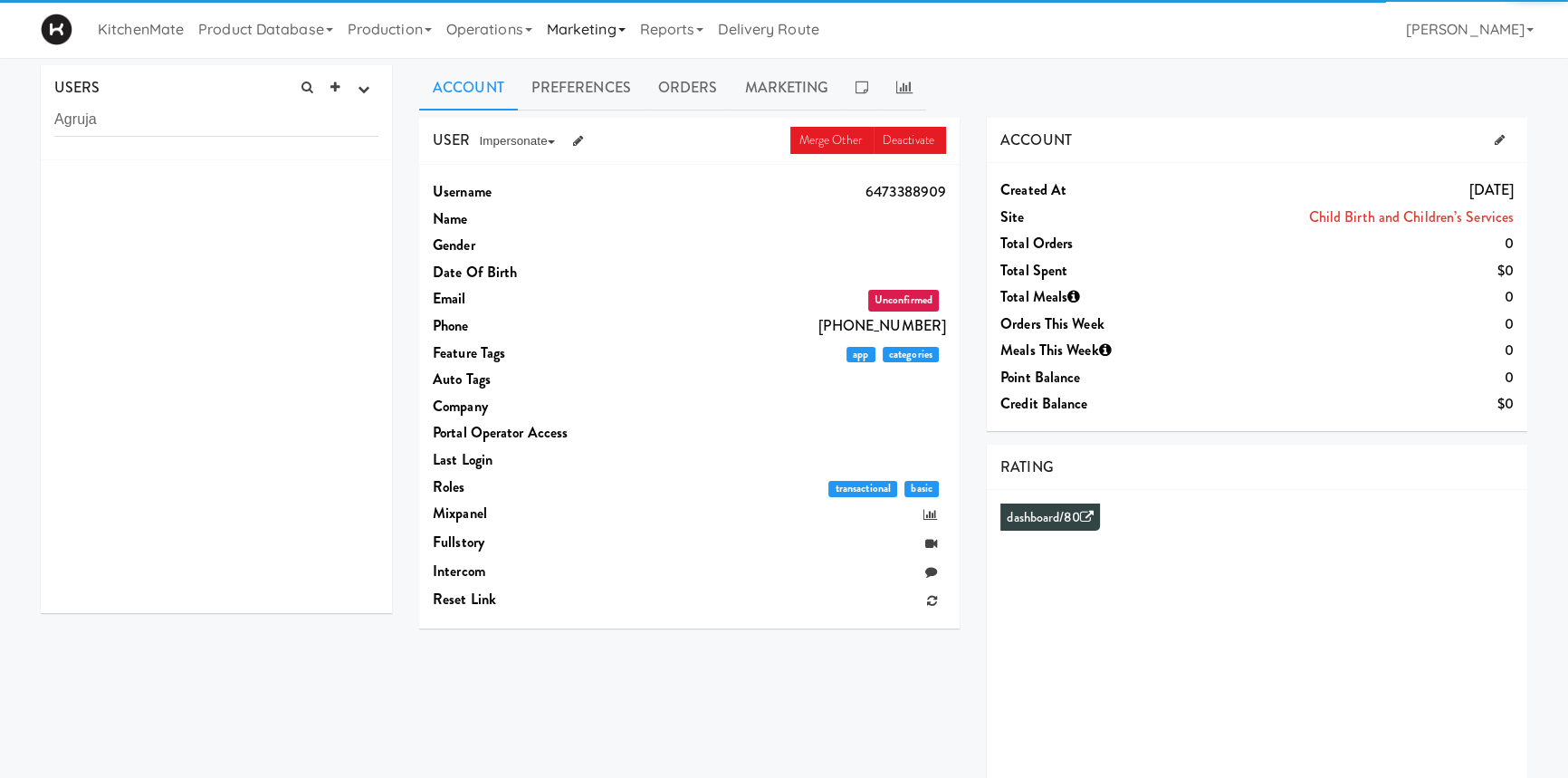
click at [578, 25] on link "Marketing" at bounding box center [586, 29] width 93 height 58
